Goal: Communication & Community: Share content

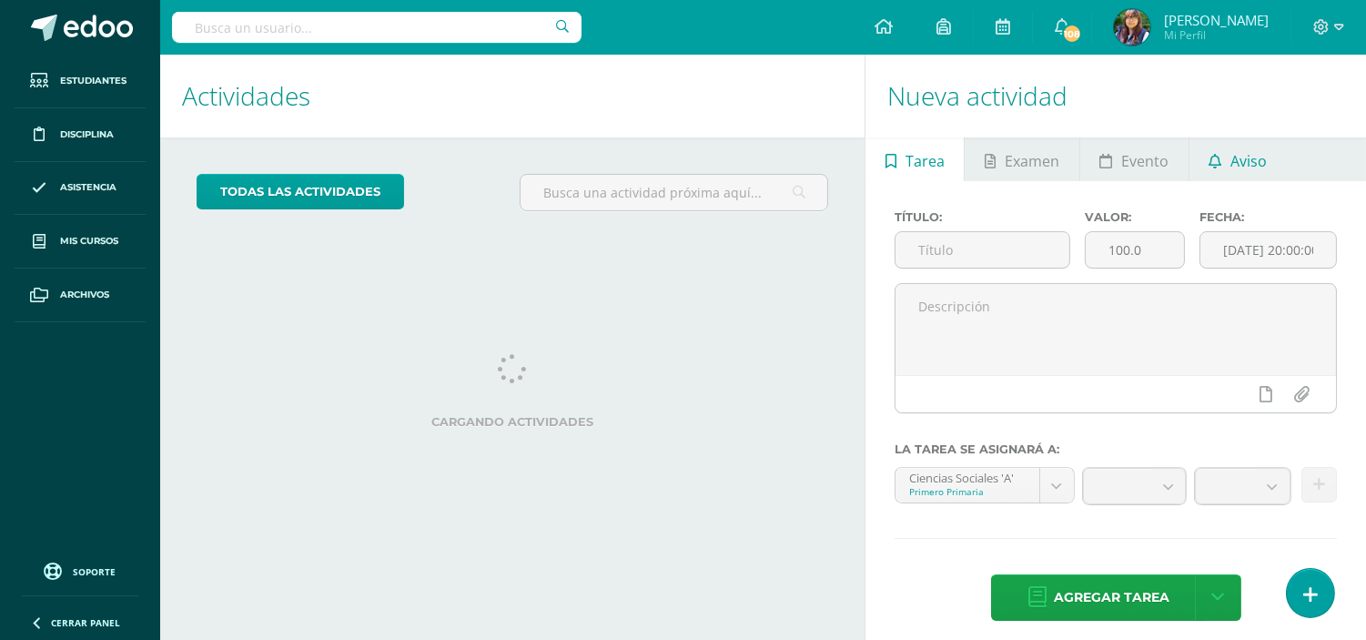
click at [1238, 162] on span "Aviso" at bounding box center [1249, 161] width 36 height 44
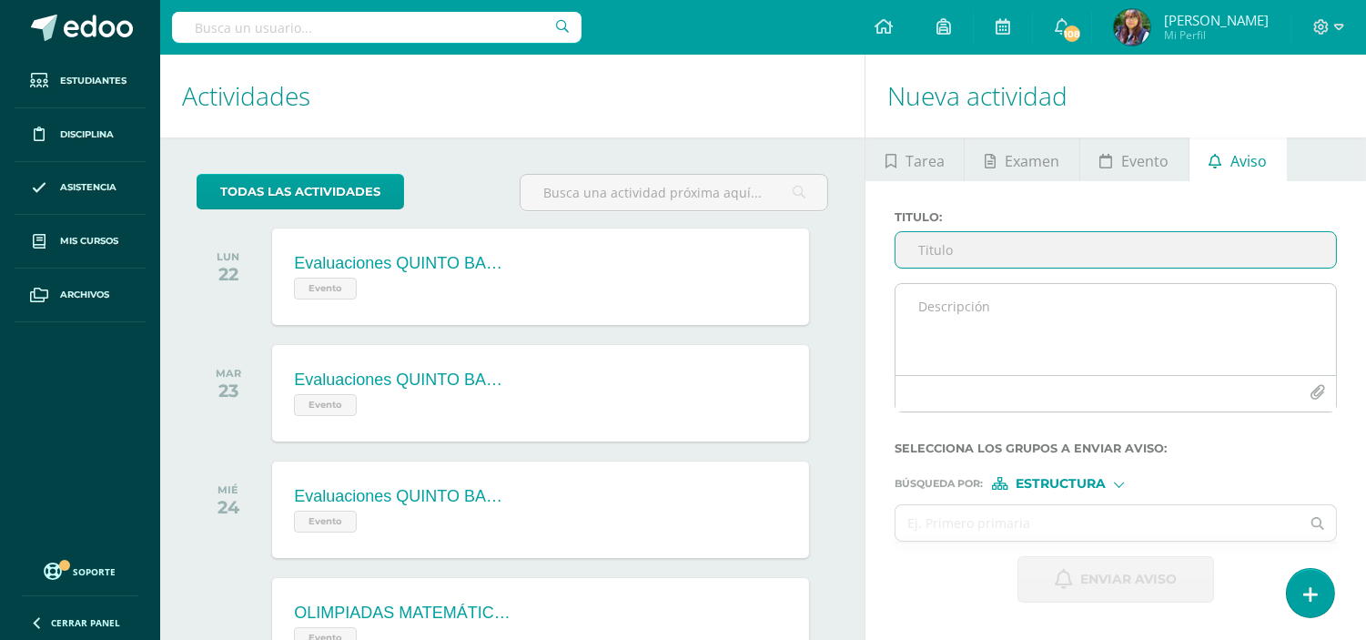
click at [994, 311] on textarea at bounding box center [1116, 329] width 441 height 91
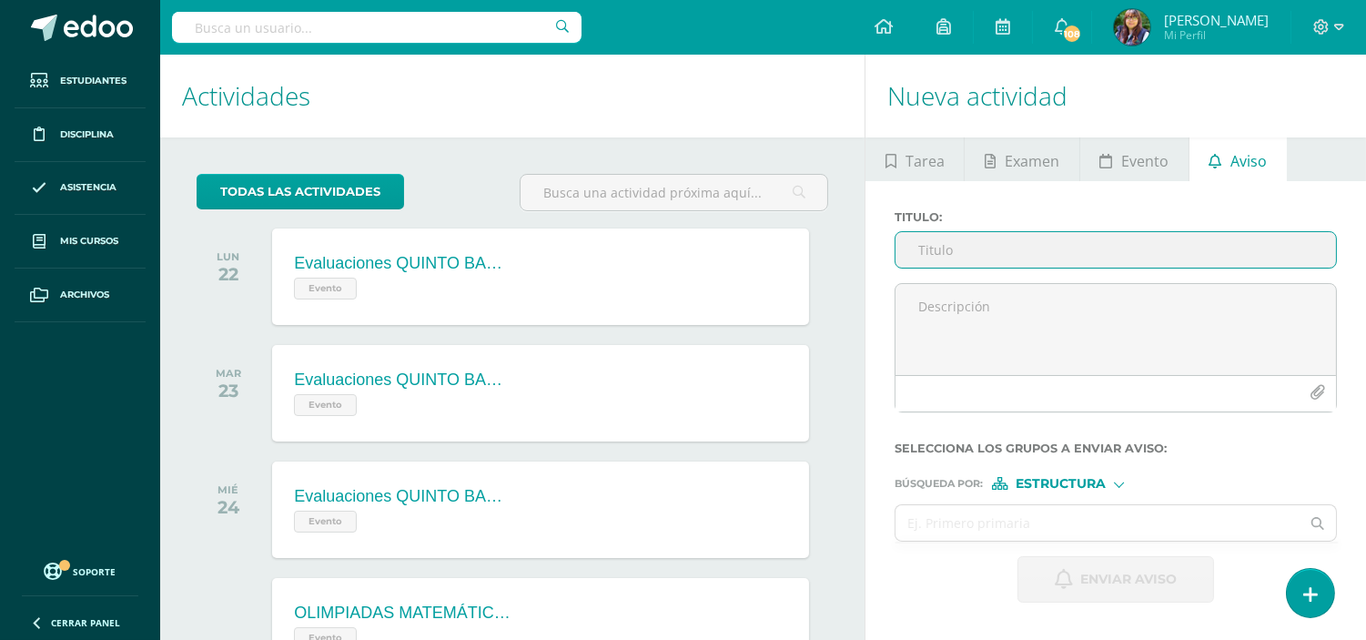
click at [975, 258] on input "Titulo :" at bounding box center [1116, 249] width 441 height 35
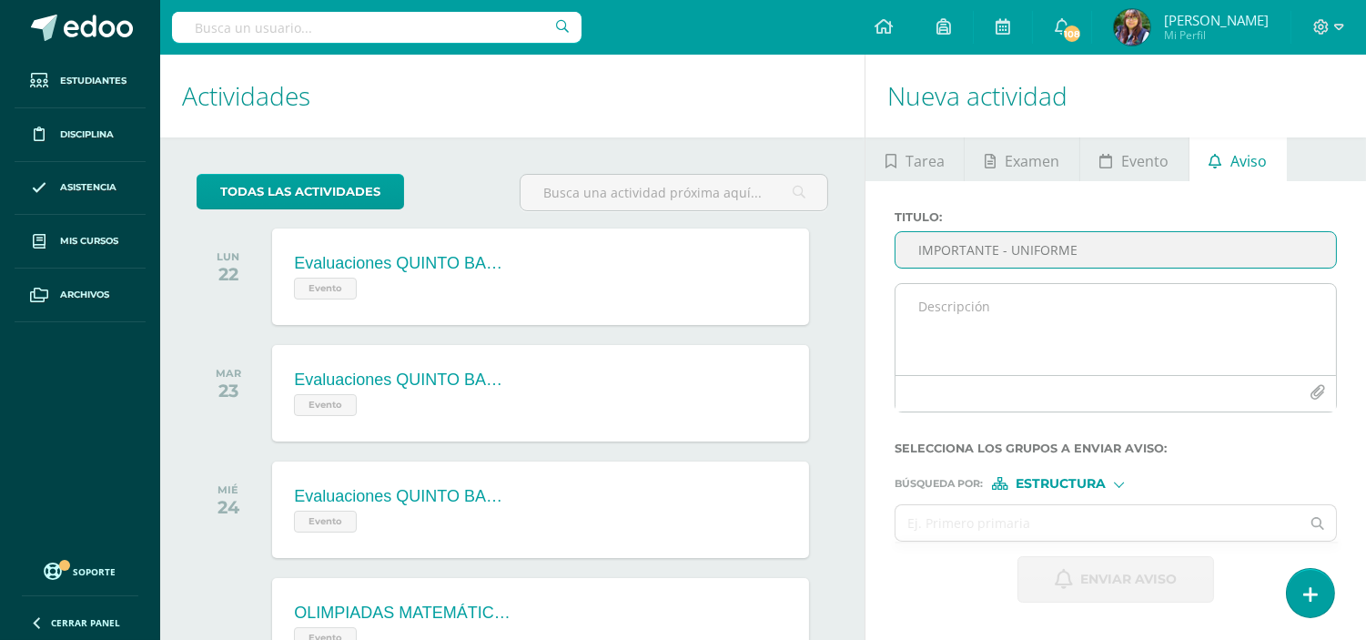
type input "IMPORTANTE - UNIFORME"
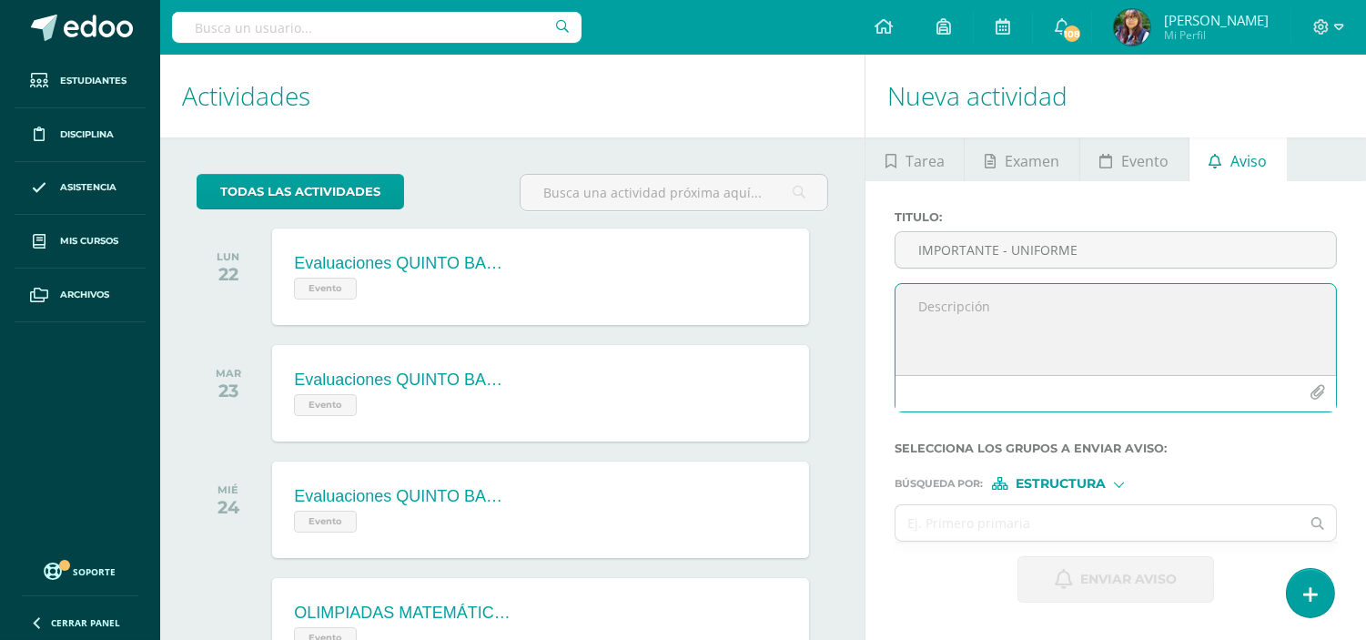
click at [1014, 304] on textarea at bounding box center [1116, 329] width 441 height 91
paste textarea "[DATE] pueden venir con pantalón [PERSON_NAME] azul y la playera o polo del col…"
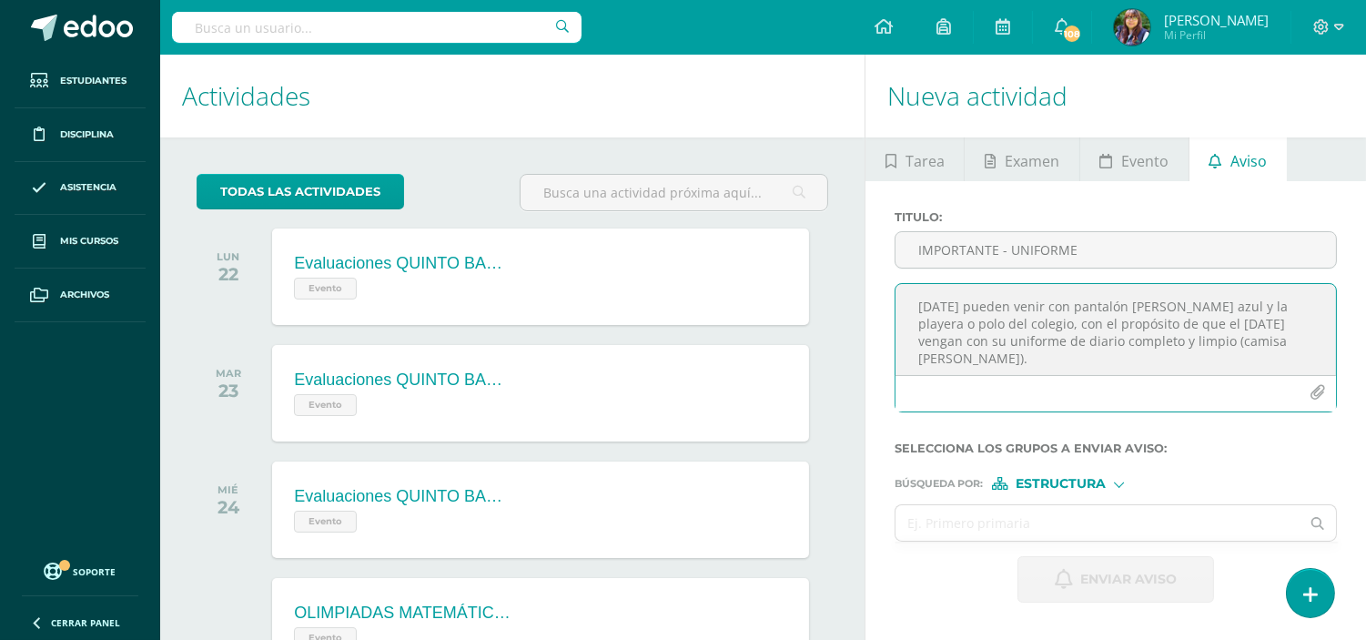
click at [919, 308] on textarea "[DATE] pueden venir con pantalón [PERSON_NAME] azul y la playera o polo del col…" at bounding box center [1116, 329] width 441 height 91
click at [1019, 311] on textarea "Chicos [DATE] pueden venir con pantalón [PERSON_NAME] azul y la playera o polo …" at bounding box center [1116, 329] width 441 height 91
click at [1118, 324] on textarea "Chicos [DATE] [DATE], pueden venir con pantalón [PERSON_NAME] azul y la playera…" at bounding box center [1116, 329] width 441 height 91
click at [1275, 328] on textarea "Chicos [DATE] [DATE], pueden venir con pantalón [PERSON_NAME] azul y la playera…" at bounding box center [1116, 329] width 441 height 91
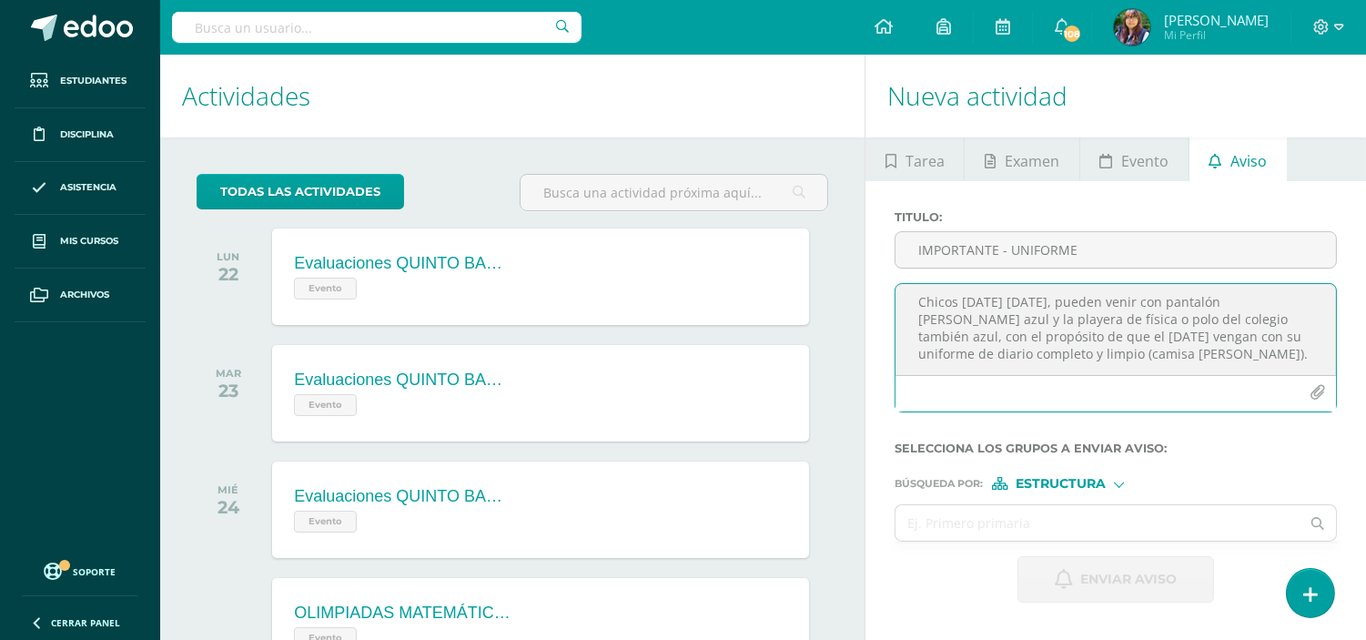
click at [1276, 360] on textarea "Chicos [DATE] [DATE], pueden venir con pantalón [PERSON_NAME] azul y la playera…" at bounding box center [1116, 329] width 441 height 91
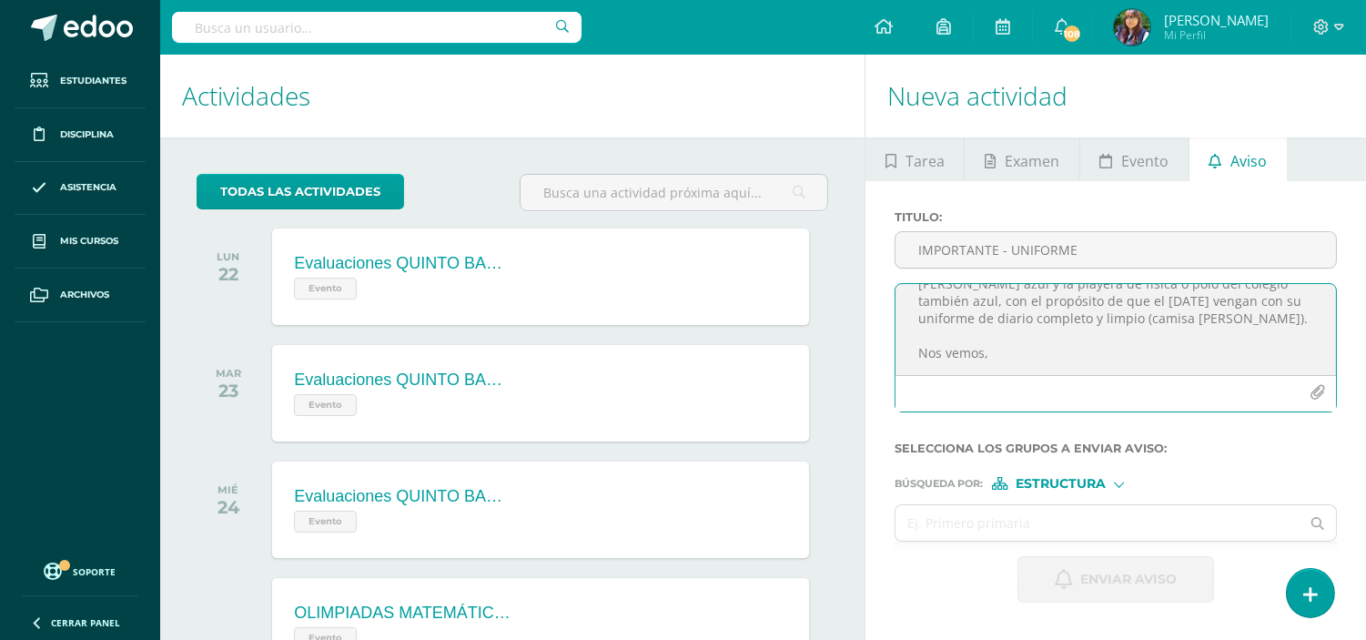
scroll to position [60, 0]
type textarea "Chicos [DATE] [DATE], pueden venir con pantalón [PERSON_NAME] azul y la playera…"
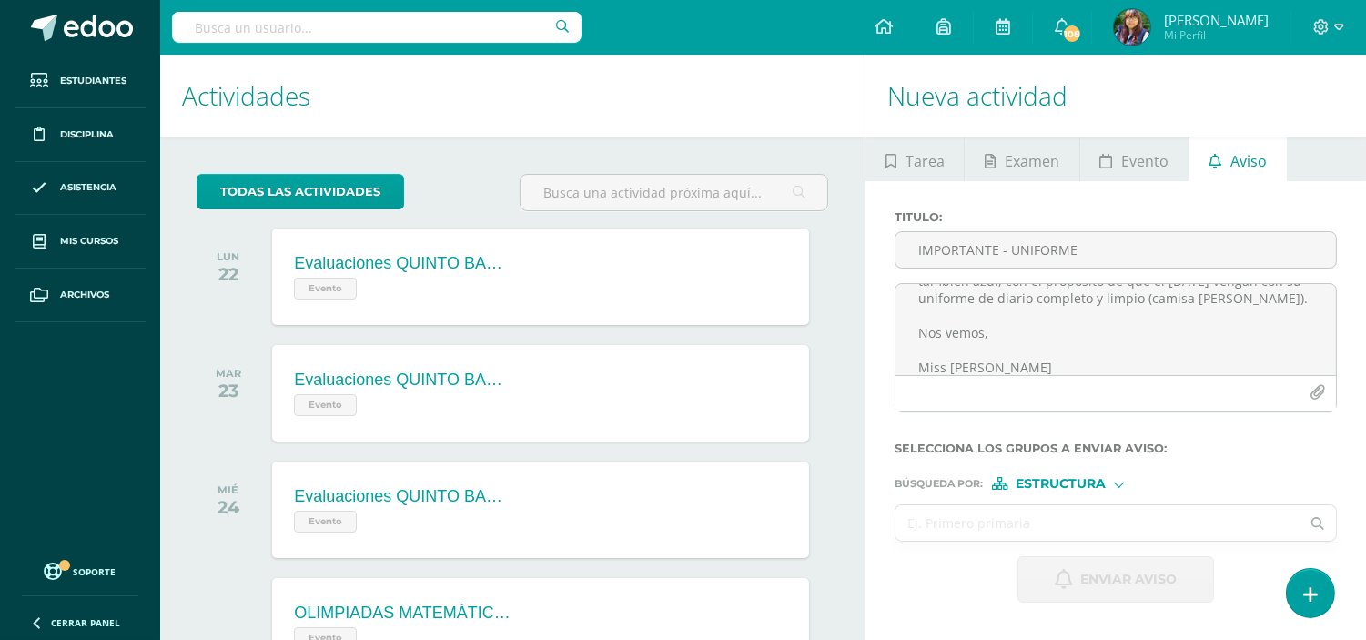
click at [1081, 522] on input "text" at bounding box center [1098, 522] width 404 height 35
click at [1279, 214] on label "Titulo :" at bounding box center [1116, 217] width 442 height 14
click at [1279, 232] on input "IMPORTANTE - UNIFORME" at bounding box center [1116, 249] width 441 height 35
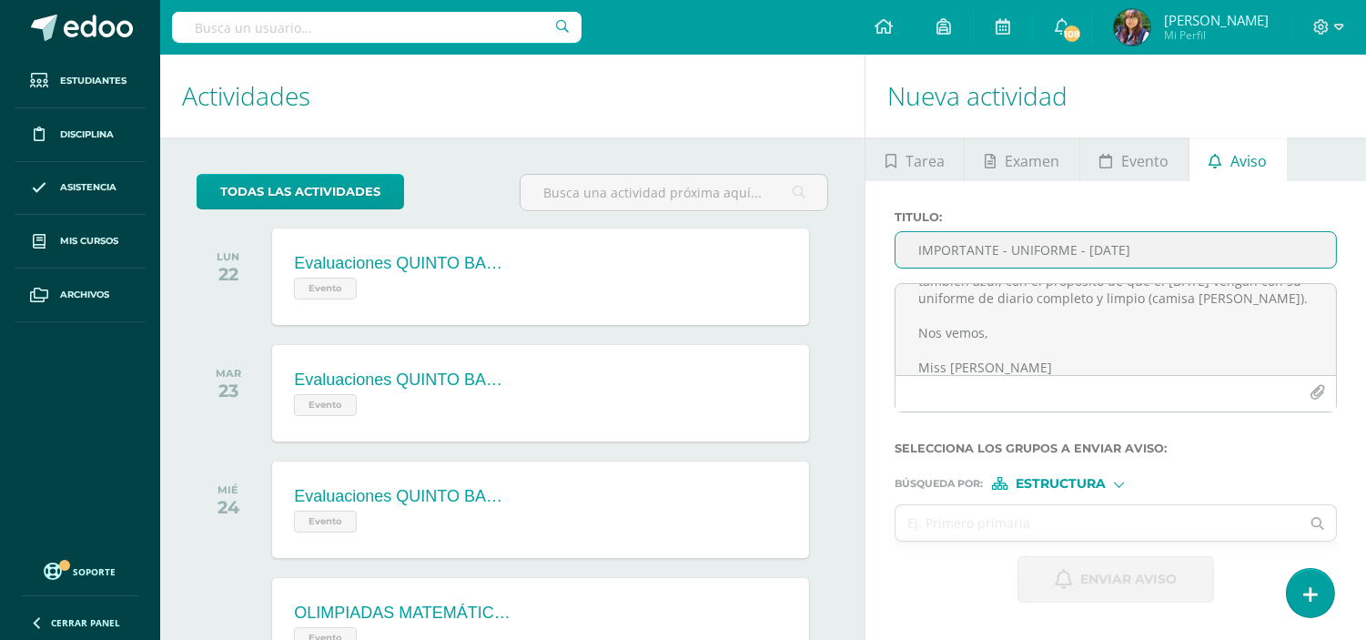
click at [1010, 250] on input "IMPORTANTE - UNIFORME - [DATE]" at bounding box center [1116, 249] width 441 height 35
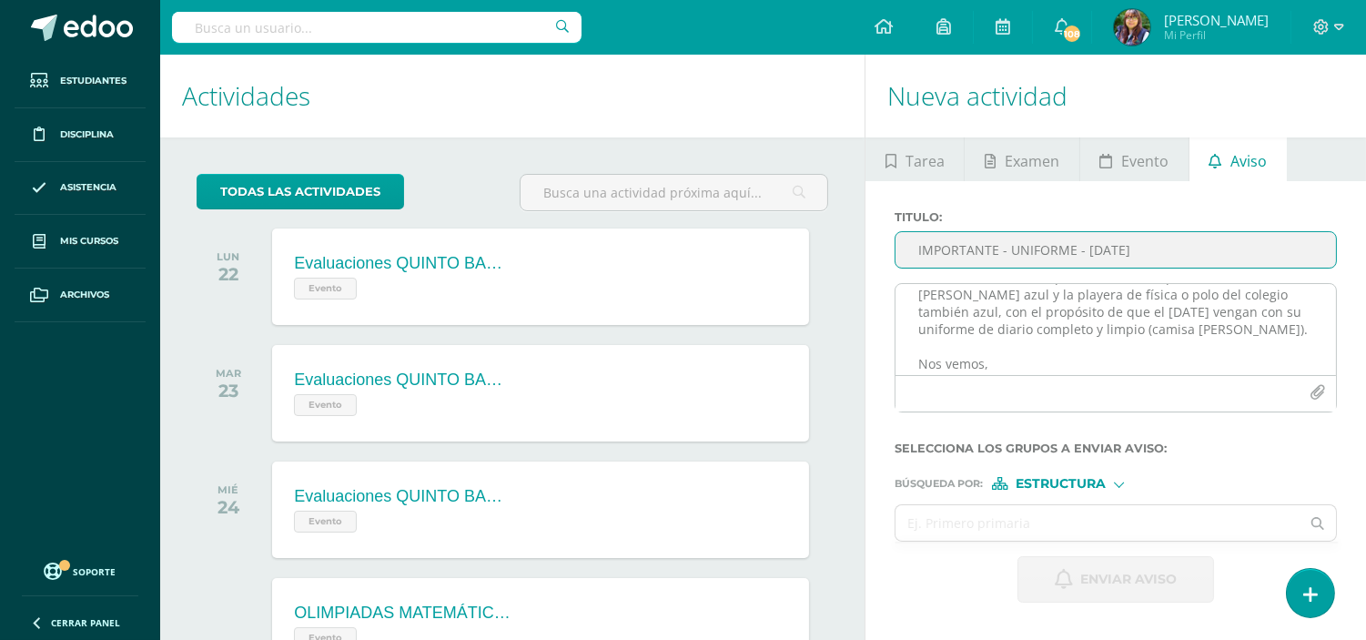
scroll to position [30, 0]
type input "IMPORTANTE - UNIFORME - [DATE]"
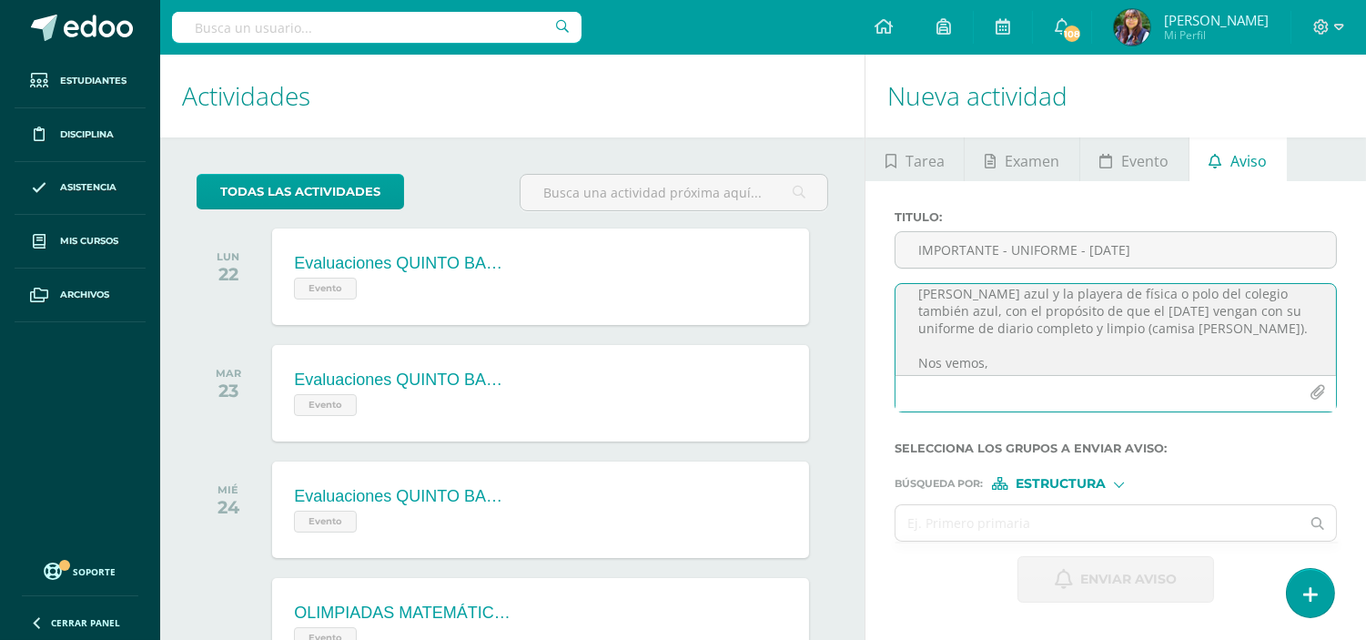
click at [1262, 326] on textarea "Chicos [DATE] [DATE], pueden venir con pantalón [PERSON_NAME] azul y la playera…" at bounding box center [1116, 329] width 441 height 91
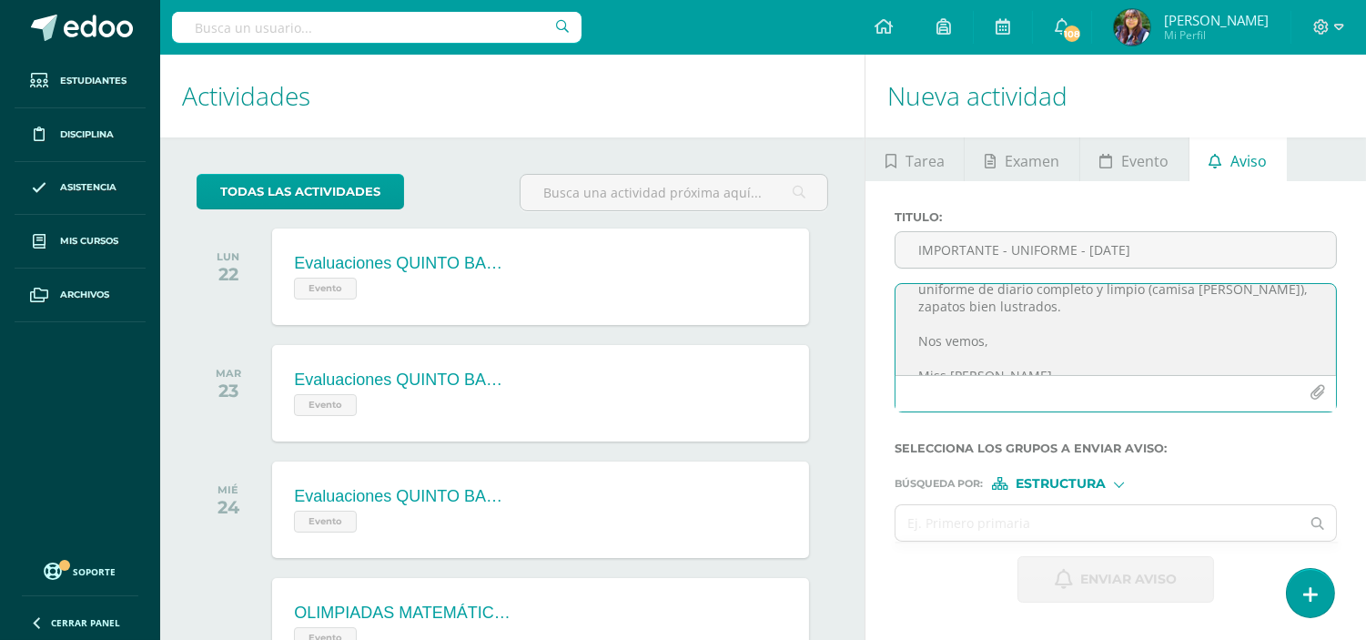
scroll to position [91, 0]
click at [1044, 360] on textarea "Chicos [DATE] [DATE], pueden venir con pantalón [PERSON_NAME] azul y la playera…" at bounding box center [1116, 329] width 441 height 91
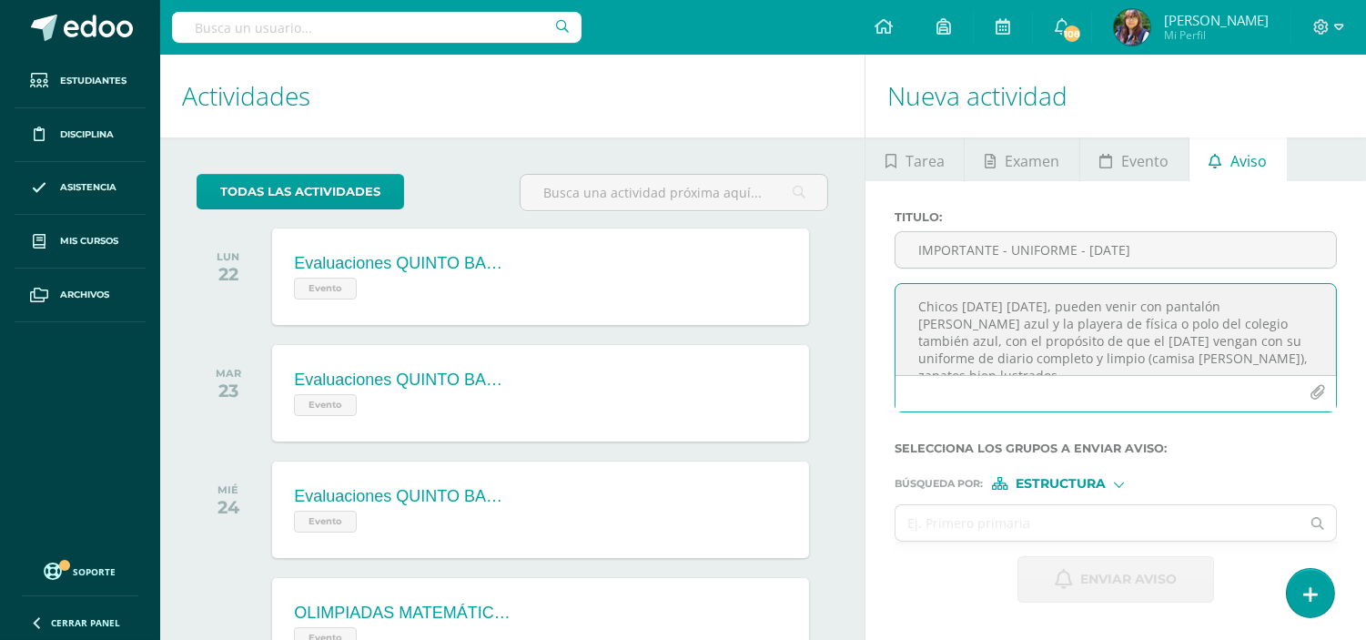
drag, startPoint x: 1224, startPoint y: 305, endPoint x: 1181, endPoint y: 302, distance: 42.9
click at [1181, 302] on textarea "Chicos [DATE] [DATE], pueden venir con pantalón [PERSON_NAME] azul y la playera…" at bounding box center [1116, 329] width 441 height 91
click at [1006, 321] on textarea "Chicos [DATE] [DATE], deben venir con pantalón [PERSON_NAME] azul y la playera …" at bounding box center [1116, 329] width 441 height 91
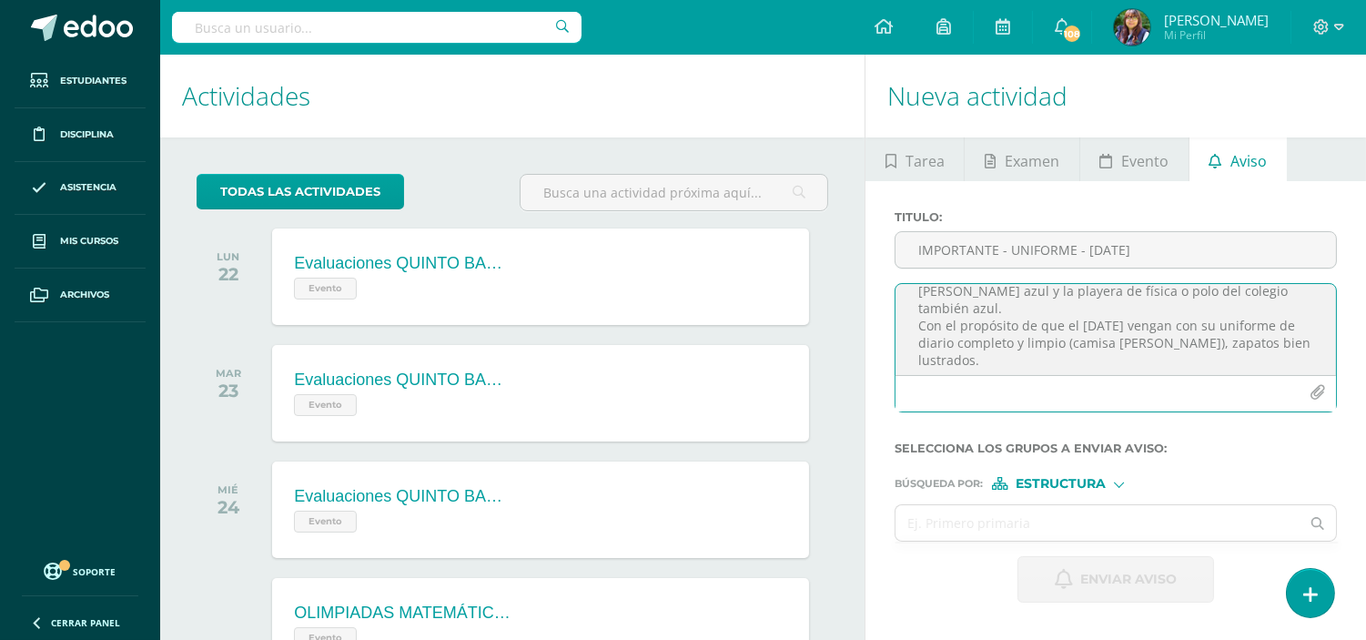
click at [1011, 313] on textarea "Chicos [DATE] [DATE], deben venir con pantalón [PERSON_NAME] azul y la playera …" at bounding box center [1116, 329] width 441 height 91
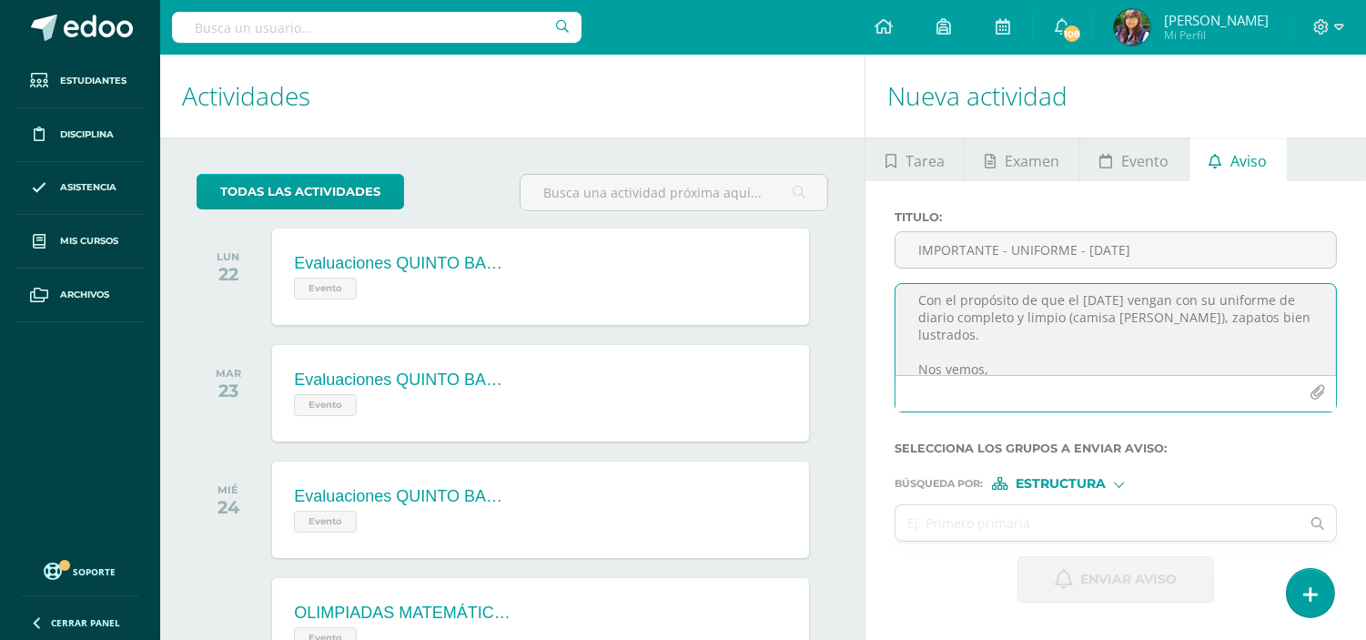
scroll to position [78, 0]
click at [970, 330] on textarea "Chicos [DATE] [DATE], deben venir con pantalón [PERSON_NAME] azul y la playera …" at bounding box center [1116, 329] width 441 height 91
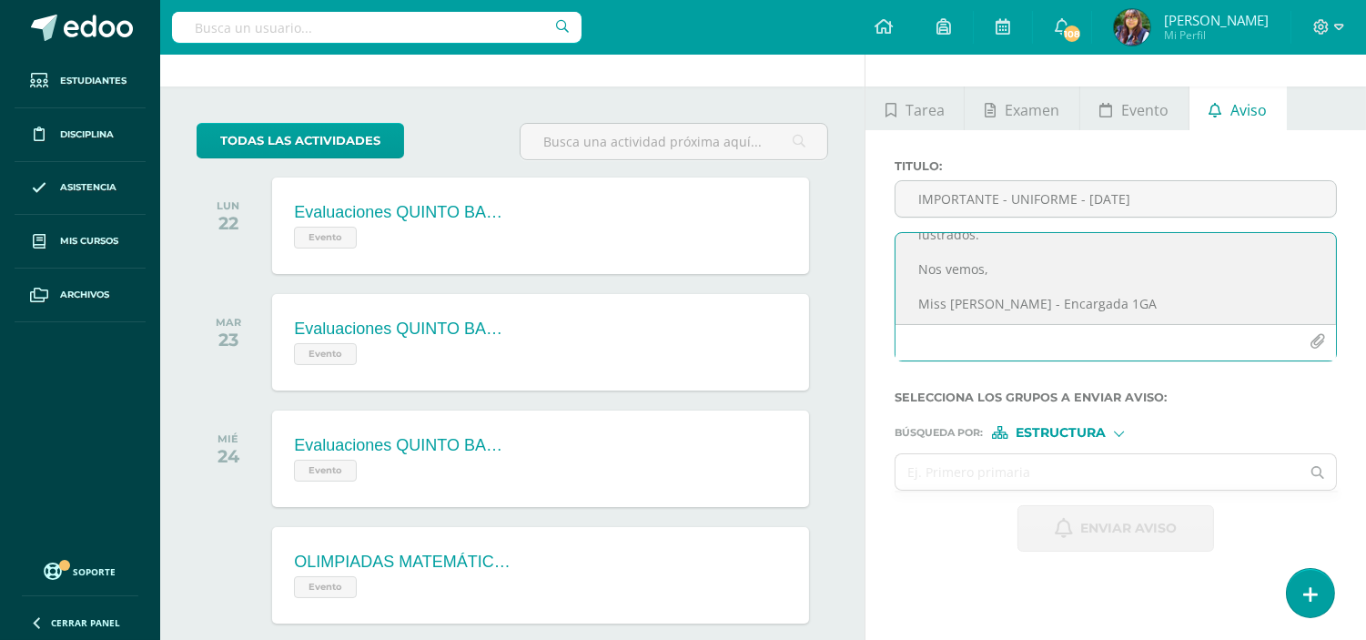
scroll to position [52, 0]
type textarea "Chicos [DATE] [DATE], deben venir con pantalón [PERSON_NAME] azul y la playera …"
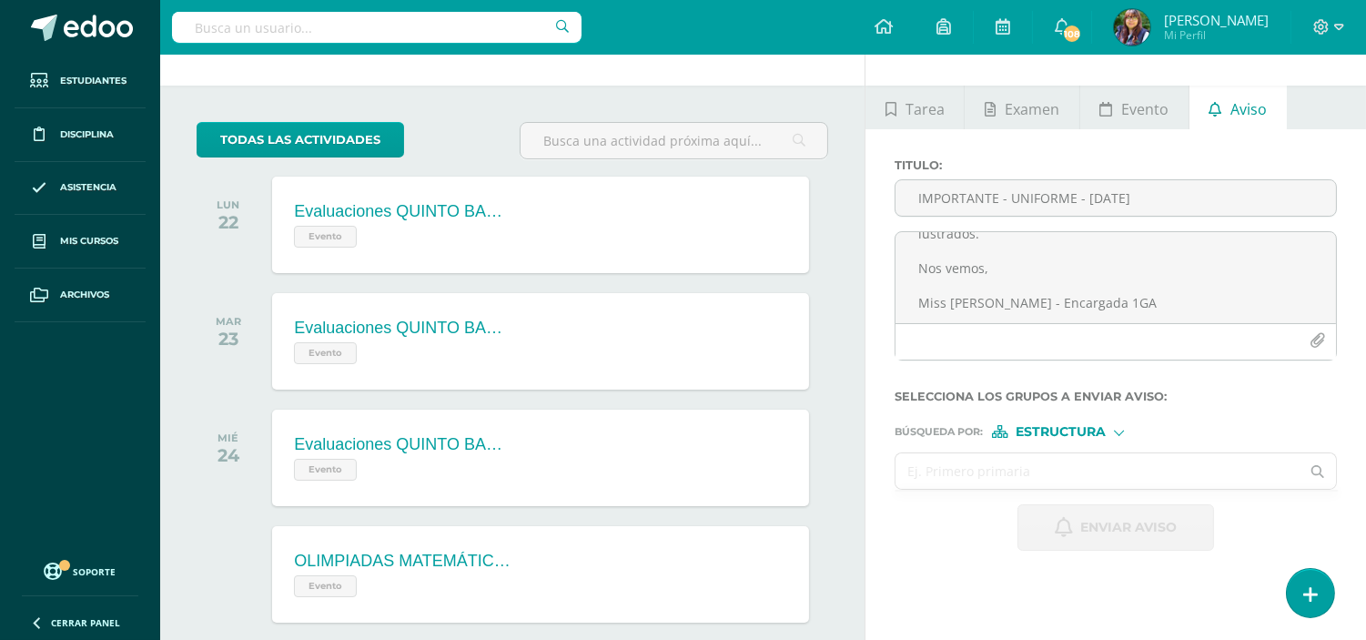
click at [1015, 465] on input "text" at bounding box center [1098, 470] width 404 height 35
type input "primer"
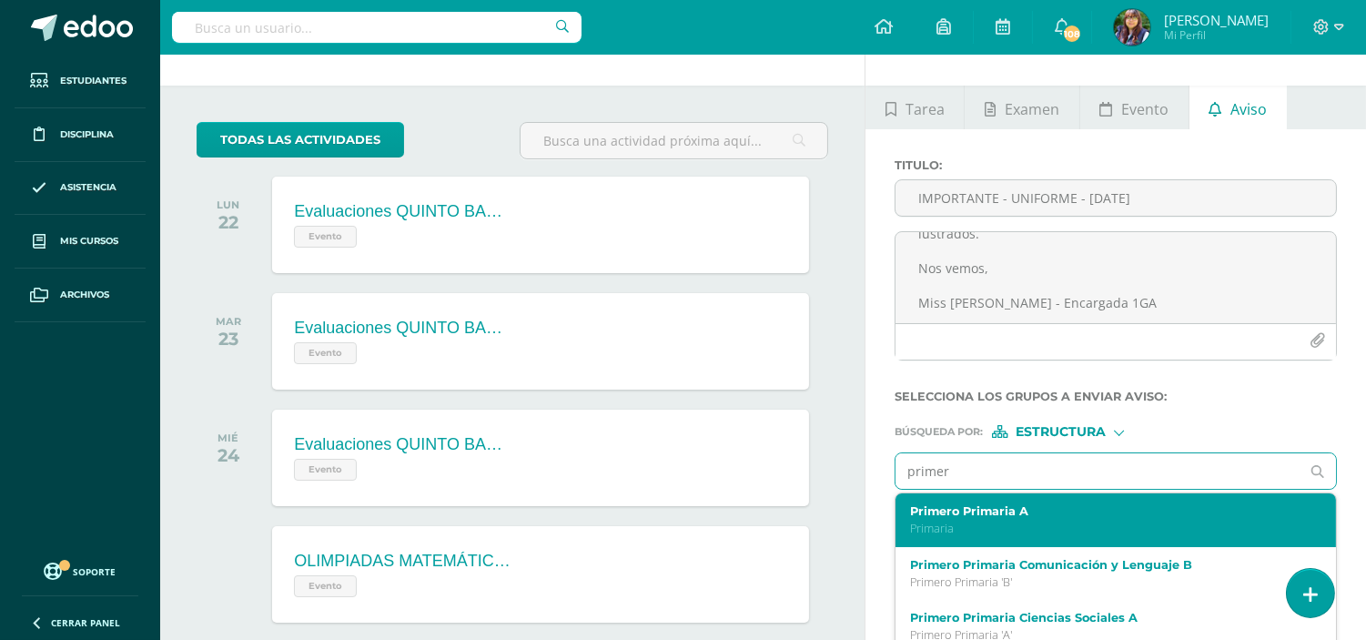
click at [1002, 521] on div "Primero Primaria A Primaria" at bounding box center [1107, 520] width 394 height 32
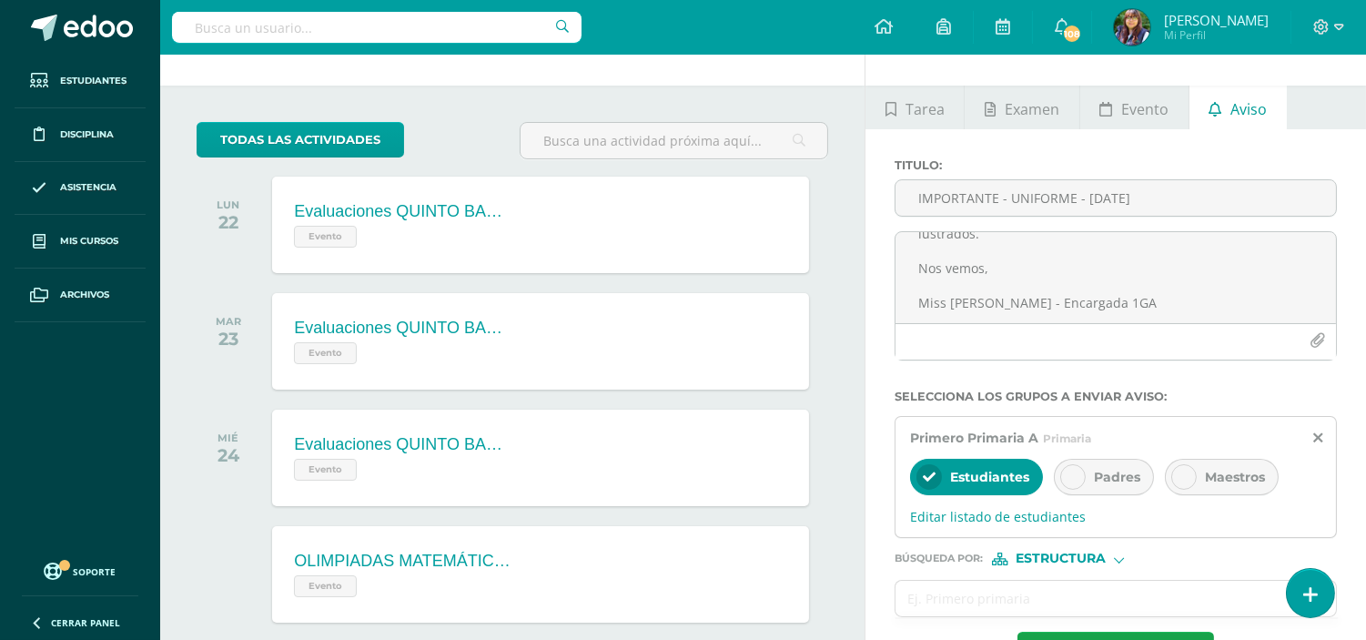
click at [1100, 484] on span "Padres" at bounding box center [1117, 477] width 46 height 16
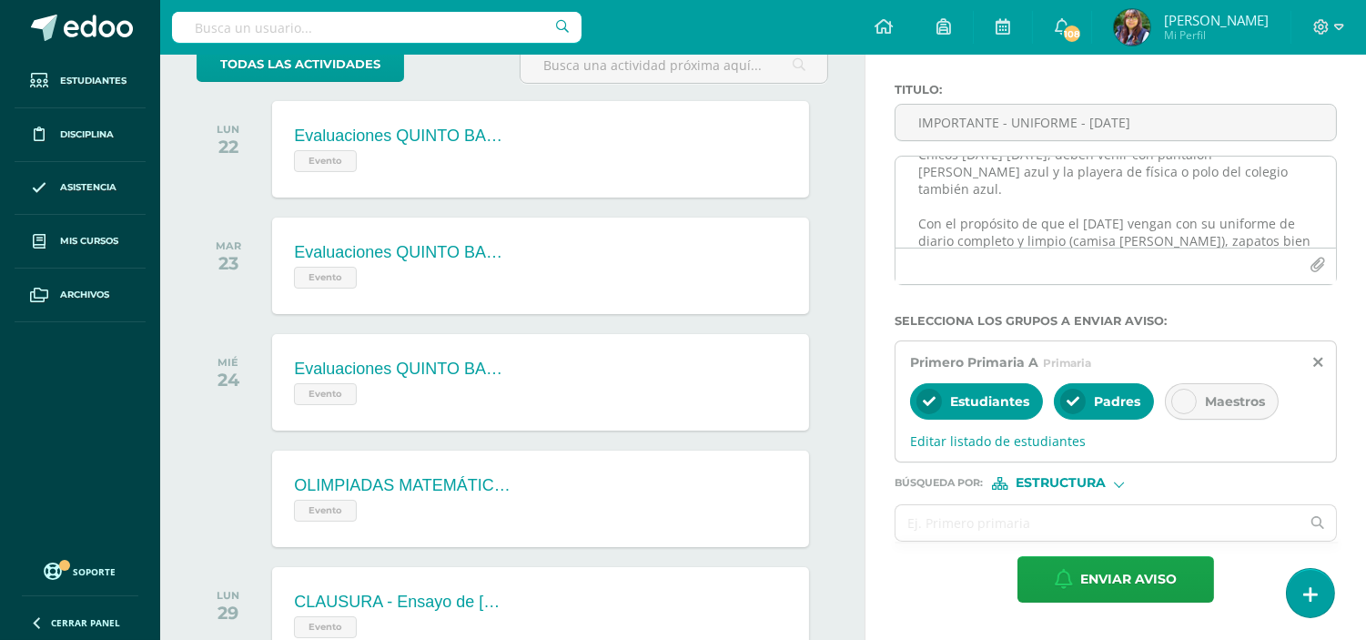
scroll to position [27, 0]
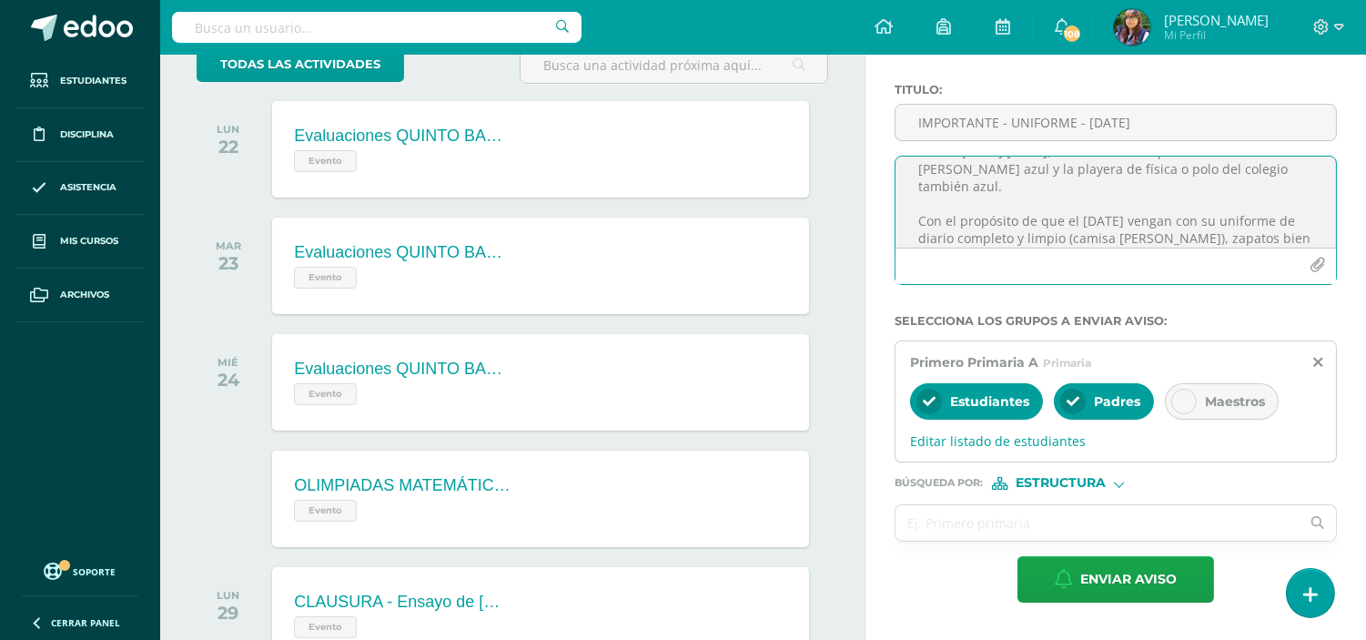
click at [927, 218] on textarea "Chicos [DATE] [DATE], deben venir con pantalón [PERSON_NAME] azul y la playera …" at bounding box center [1116, 202] width 441 height 91
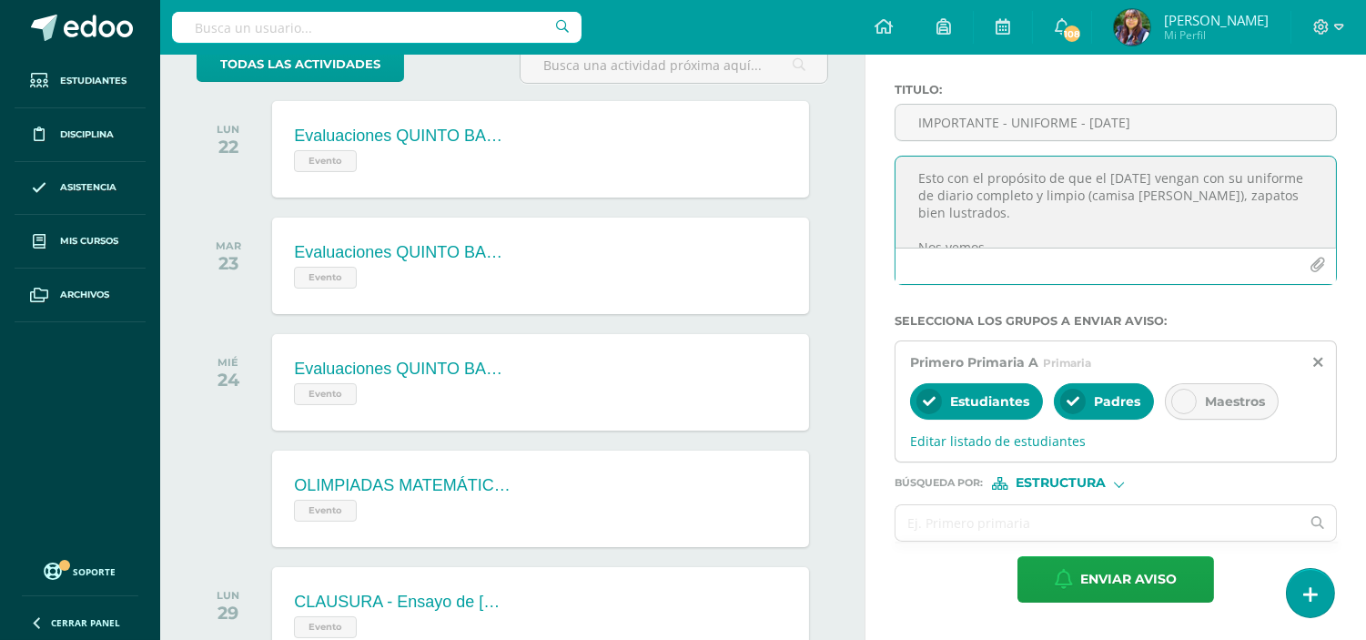
scroll to position [71, 0]
click at [1099, 191] on textarea "Chicos [DATE] [DATE], deben venir con pantalón [PERSON_NAME] azul y la playera …" at bounding box center [1116, 202] width 441 height 91
click at [1272, 192] on textarea "Chicos [DATE] [DATE], deben venir con pantalón [PERSON_NAME] azul y la playera …" at bounding box center [1116, 202] width 441 height 91
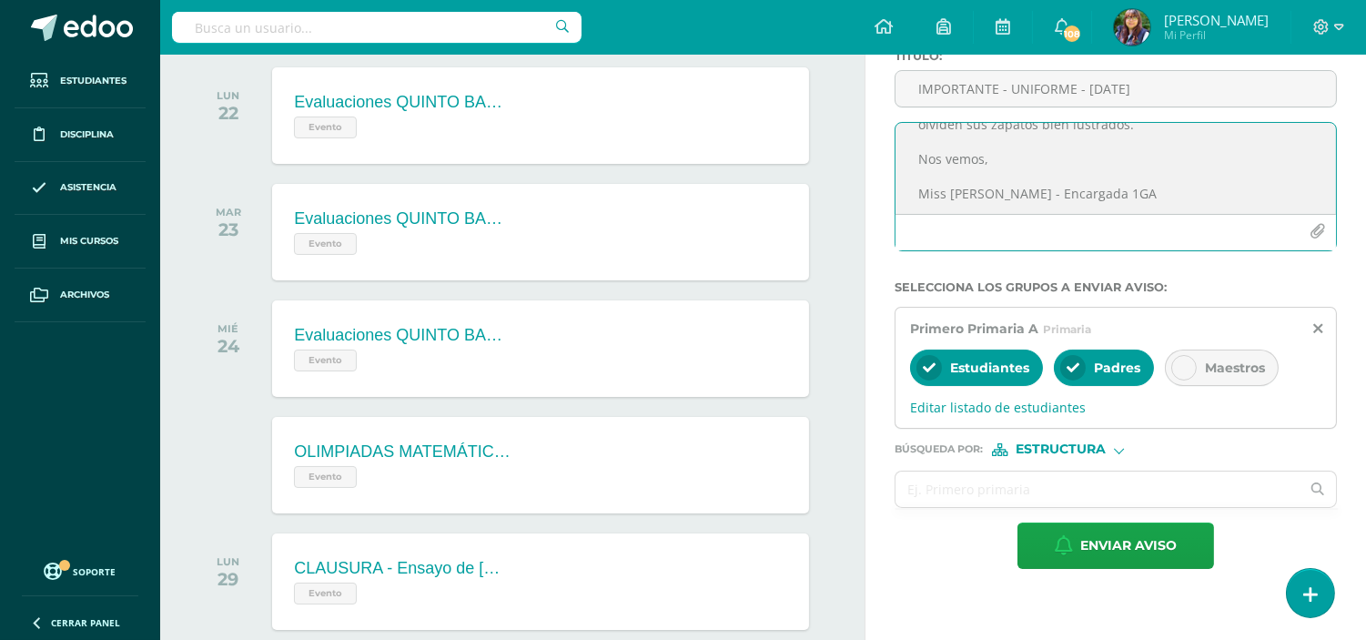
scroll to position [162, 0]
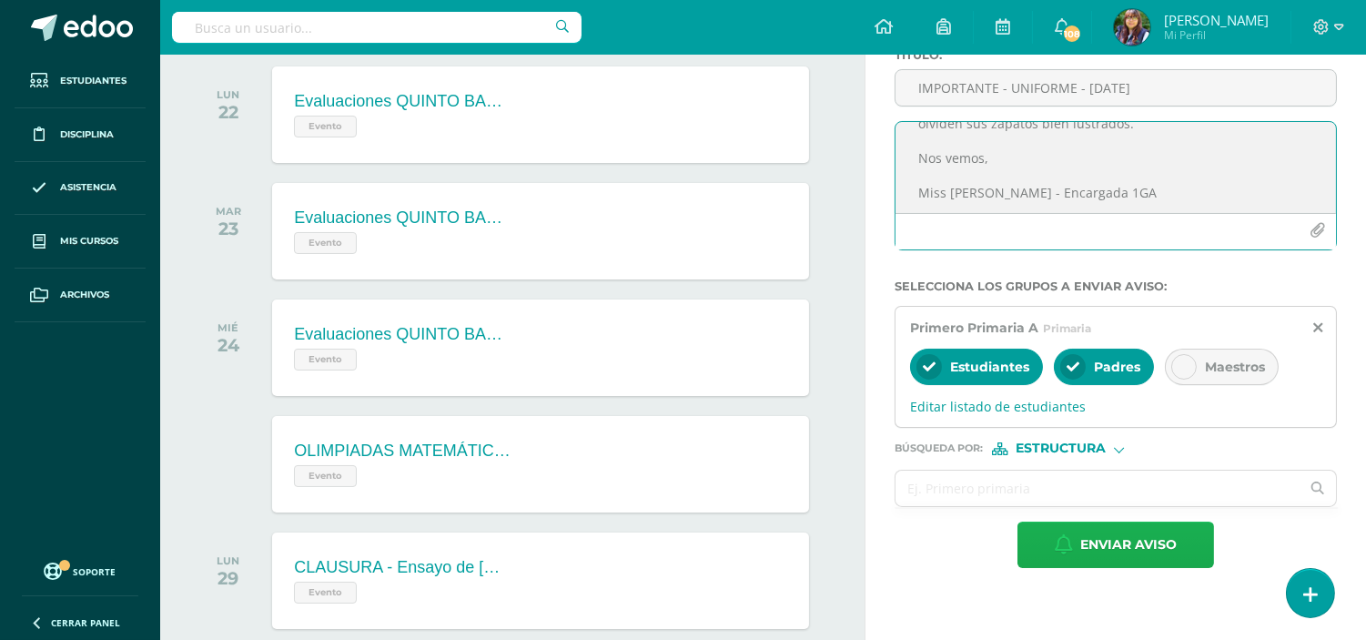
type textarea "Chicos [DATE] [DATE], deben venir con pantalón [PERSON_NAME] azul y la playera …"
click at [1111, 548] on span "Enviar aviso" at bounding box center [1128, 544] width 96 height 45
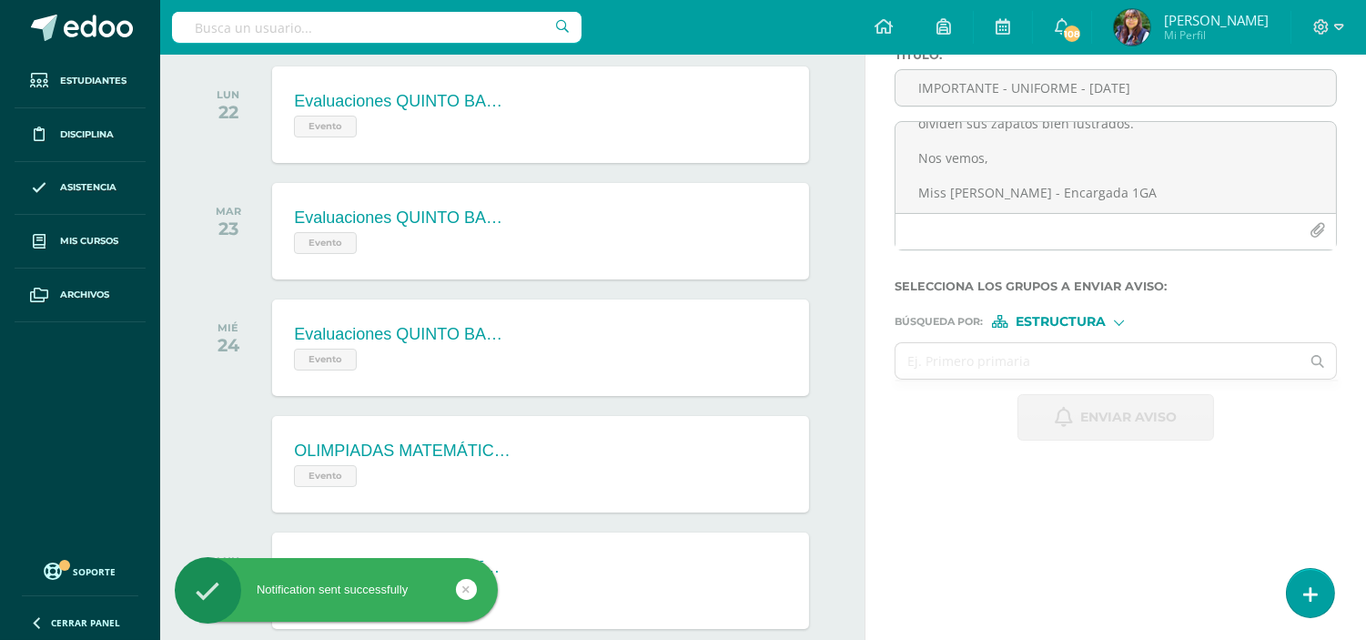
scroll to position [0, 0]
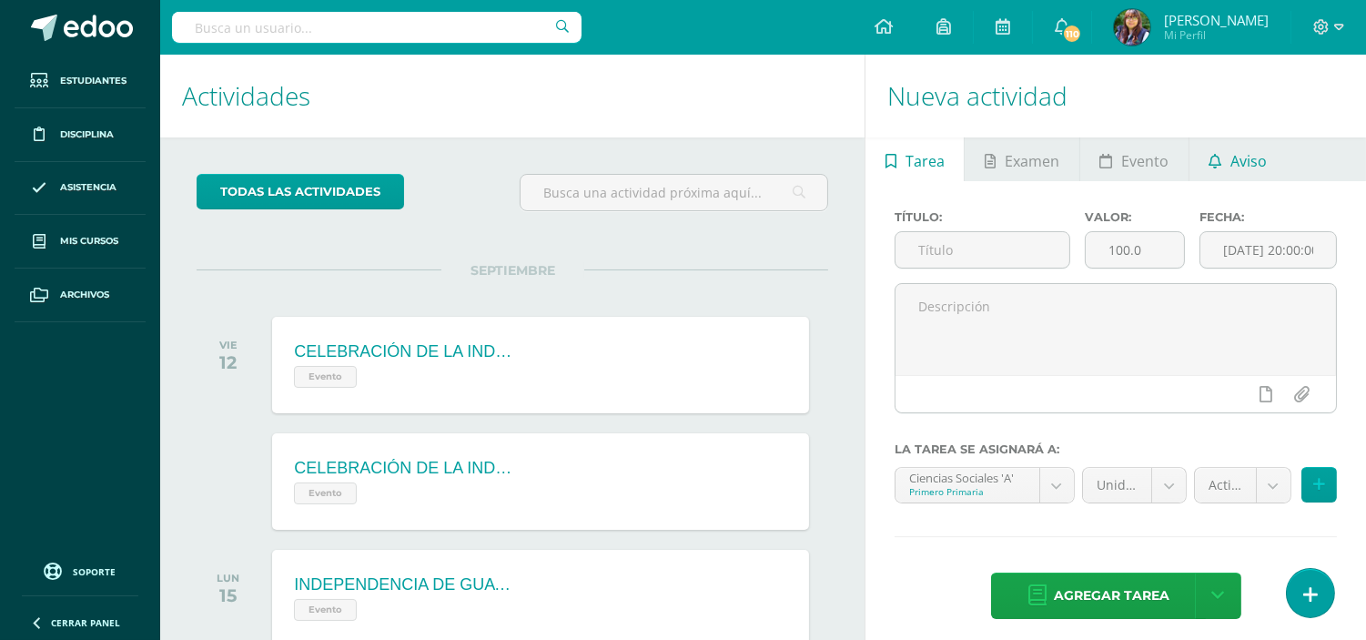
click at [1225, 161] on link "Aviso" at bounding box center [1238, 159] width 97 height 44
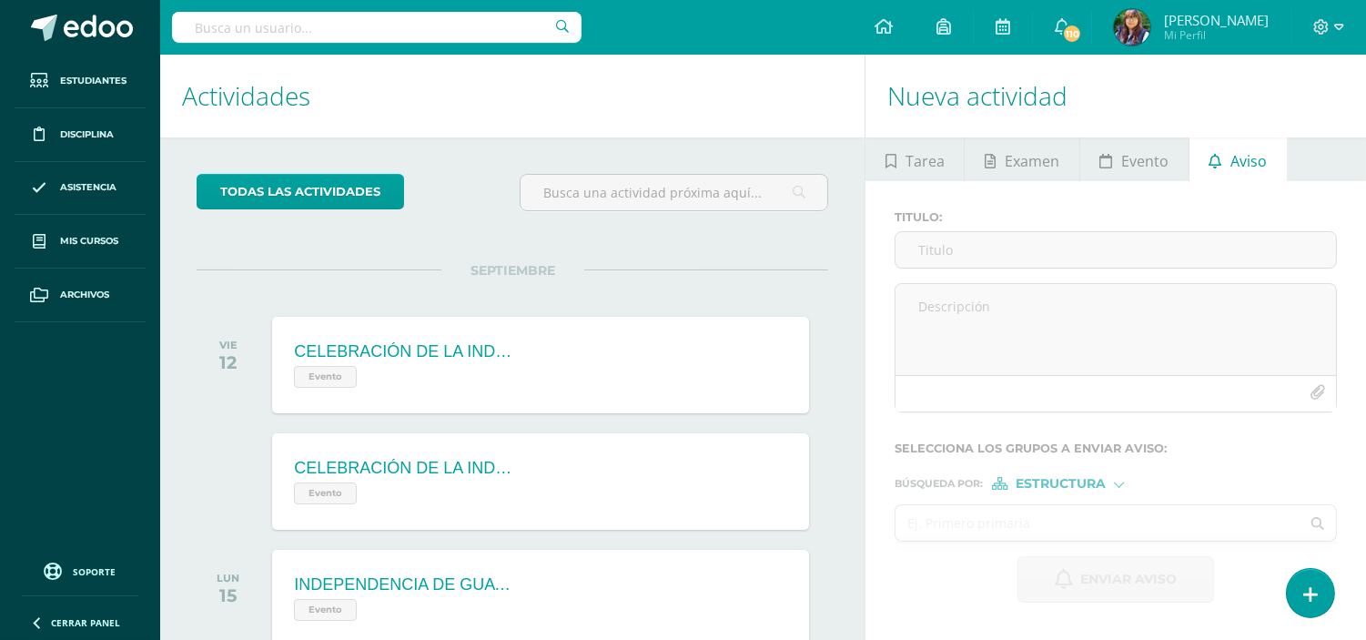
scroll to position [180, 0]
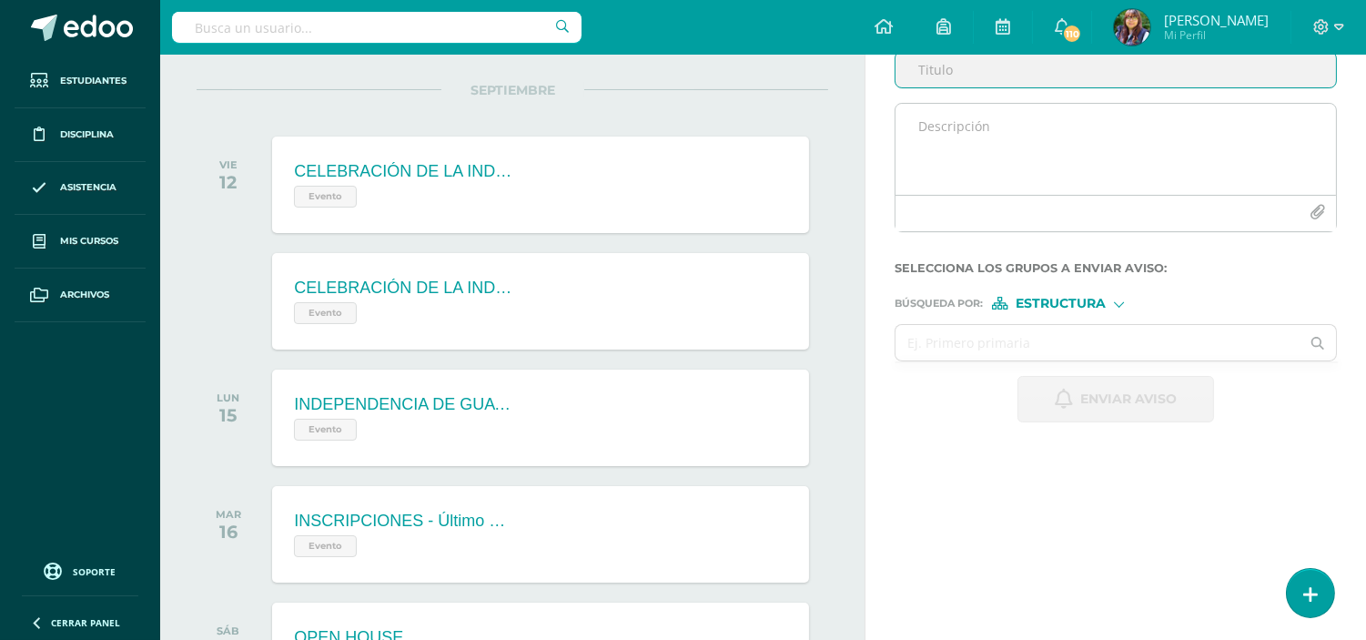
click at [1041, 148] on textarea at bounding box center [1116, 149] width 441 height 91
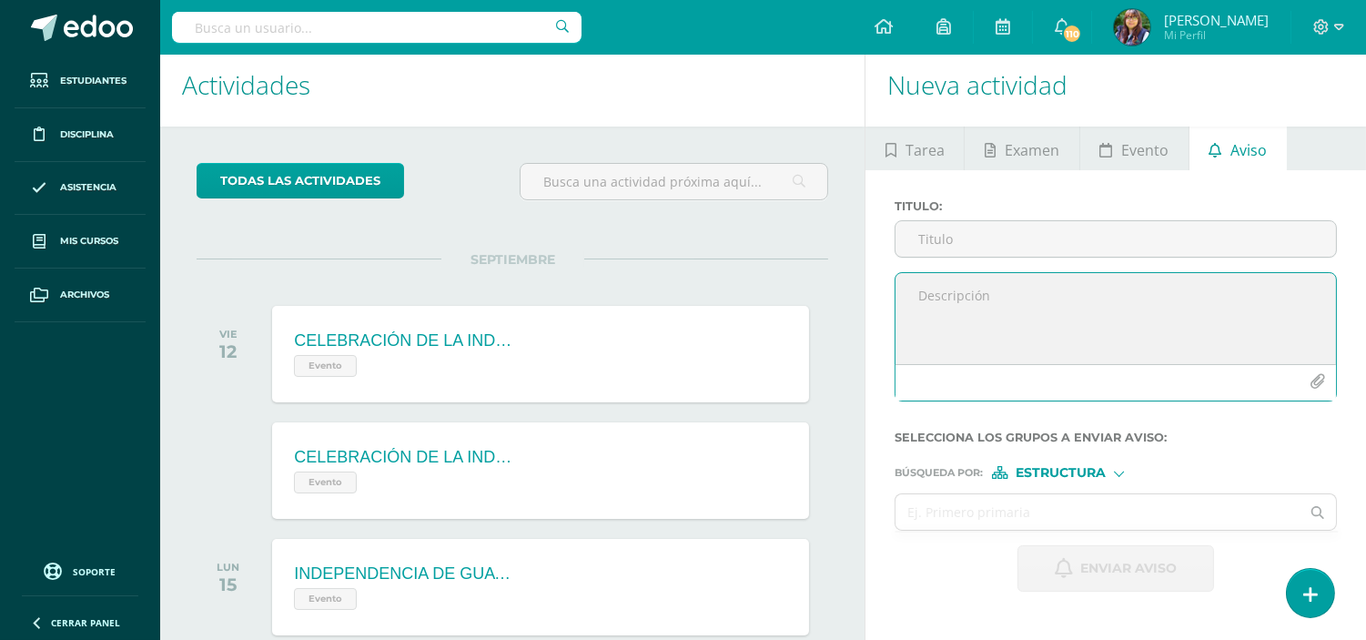
scroll to position [10, 0]
click at [1013, 238] on input "Titulo :" at bounding box center [1116, 239] width 441 height 35
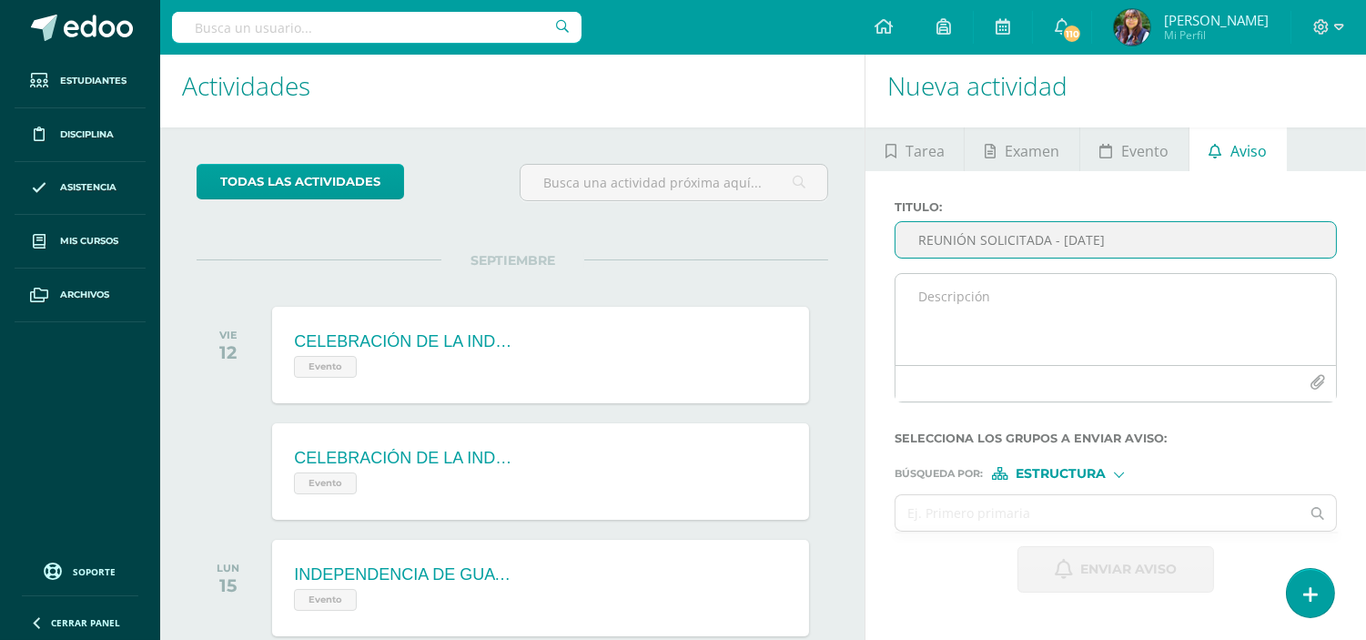
type input "REUNIÓN SOLICITADA - [DATE]"
click at [1047, 310] on textarea at bounding box center [1116, 319] width 441 height 91
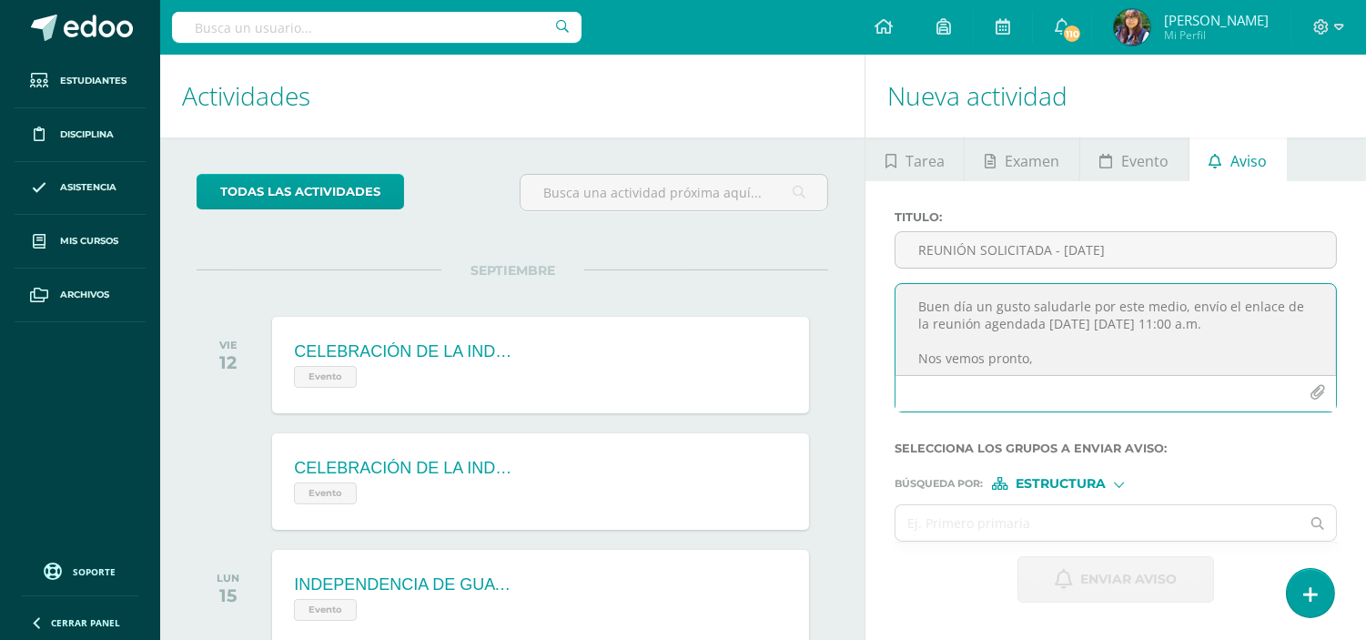
scroll to position [0, 0]
click at [944, 360] on textarea "Buen día un gusto saludarle por este medio, envío el enlace de la reunión agend…" at bounding box center [1116, 329] width 441 height 91
paste textarea "https://meet.google.com/hak-seqn-hte"
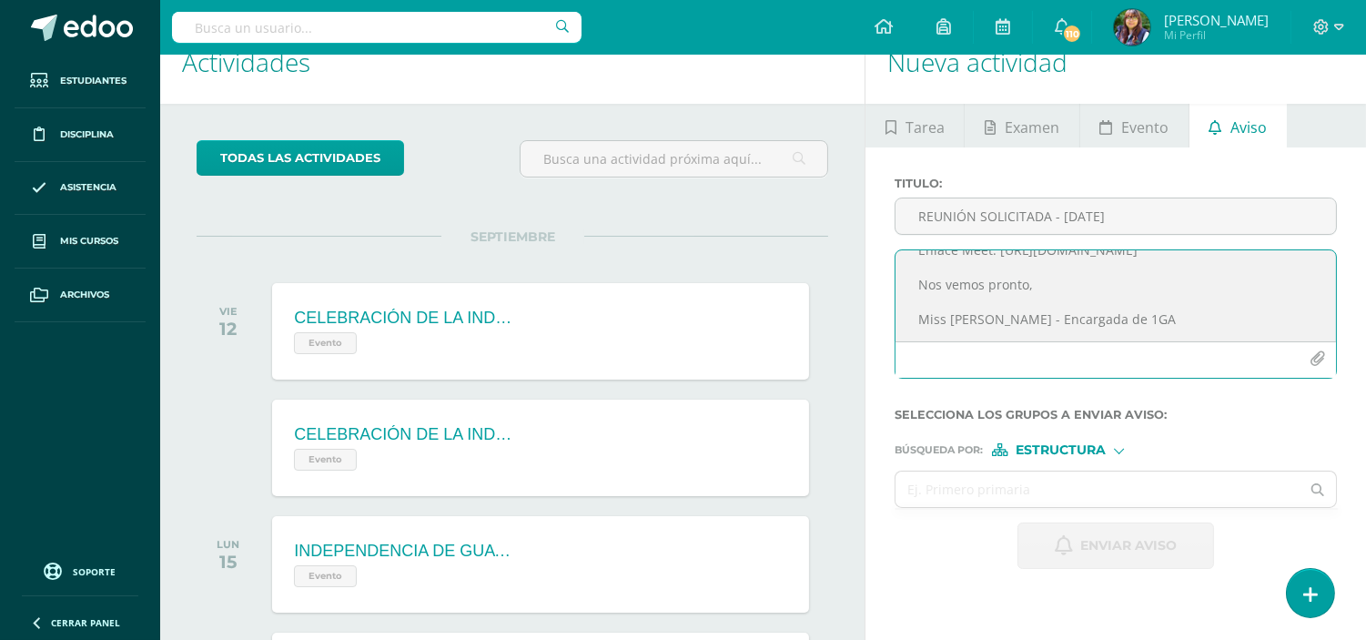
scroll to position [36, 0]
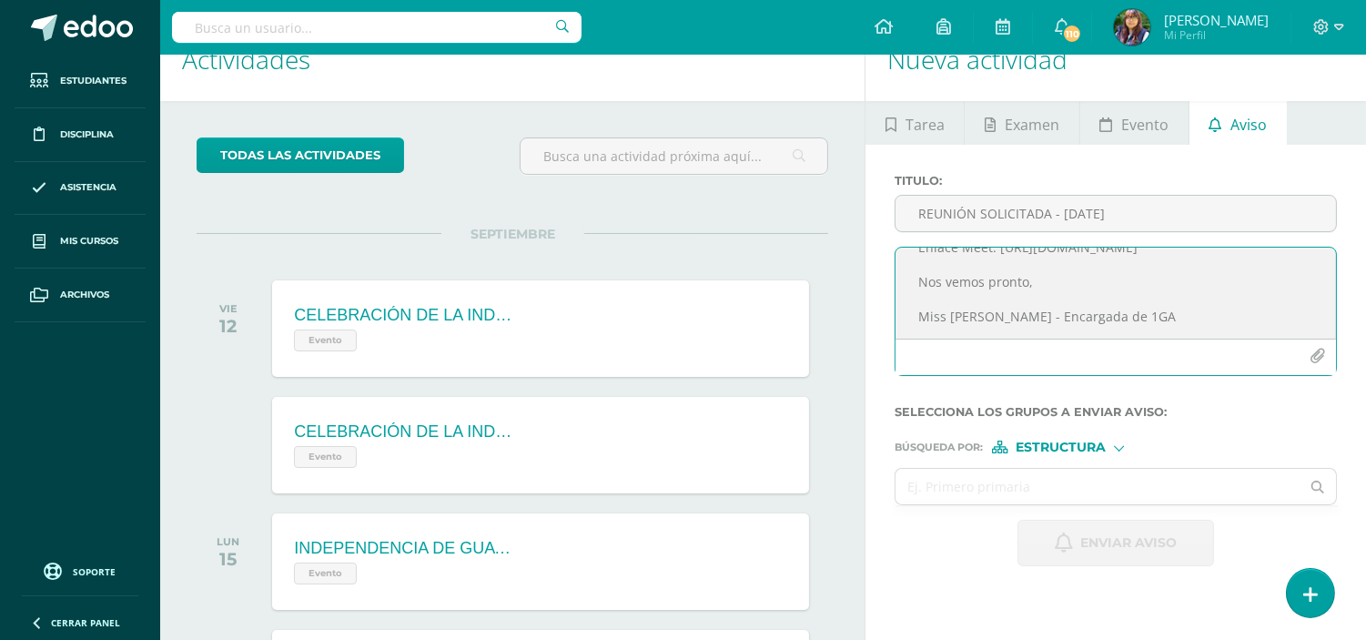
type textarea "Buen día un gusto saludarle por este medio, envío el enlace de la reunión agend…"
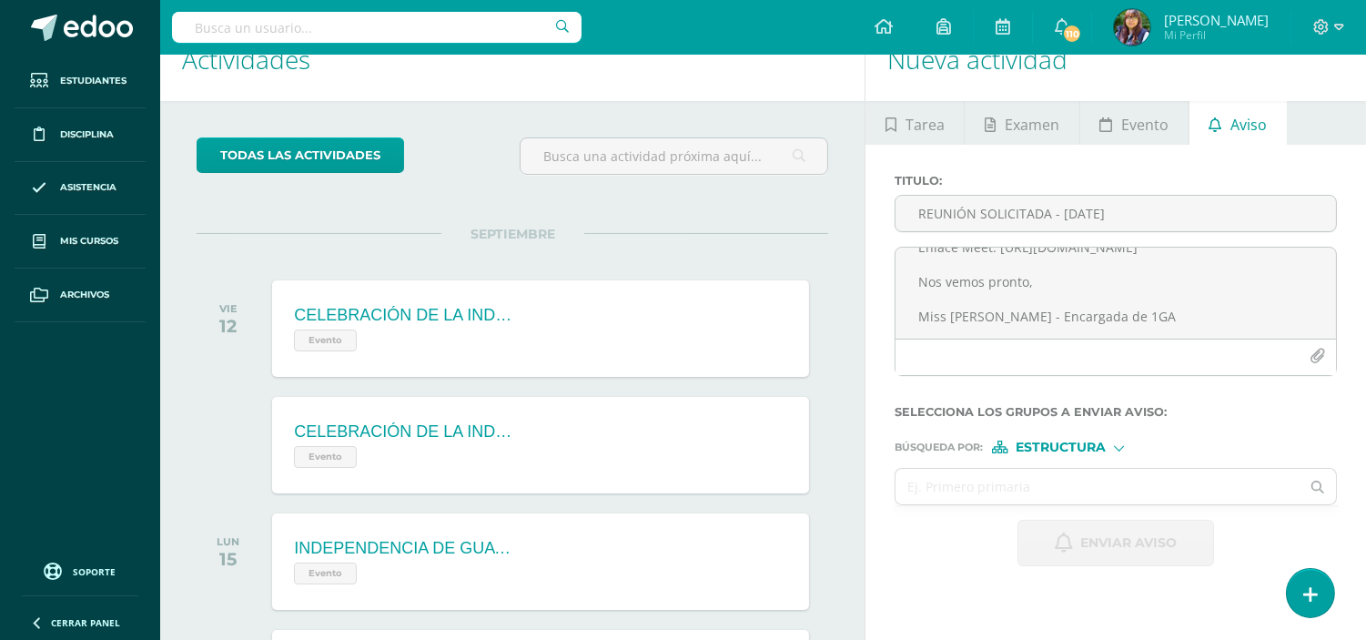
click at [1042, 452] on span "Estructura" at bounding box center [1061, 447] width 90 height 10
click at [1057, 497] on span "Persona" at bounding box center [1068, 496] width 66 height 10
click at [1022, 488] on input "text" at bounding box center [1098, 486] width 404 height 35
type input "kath"
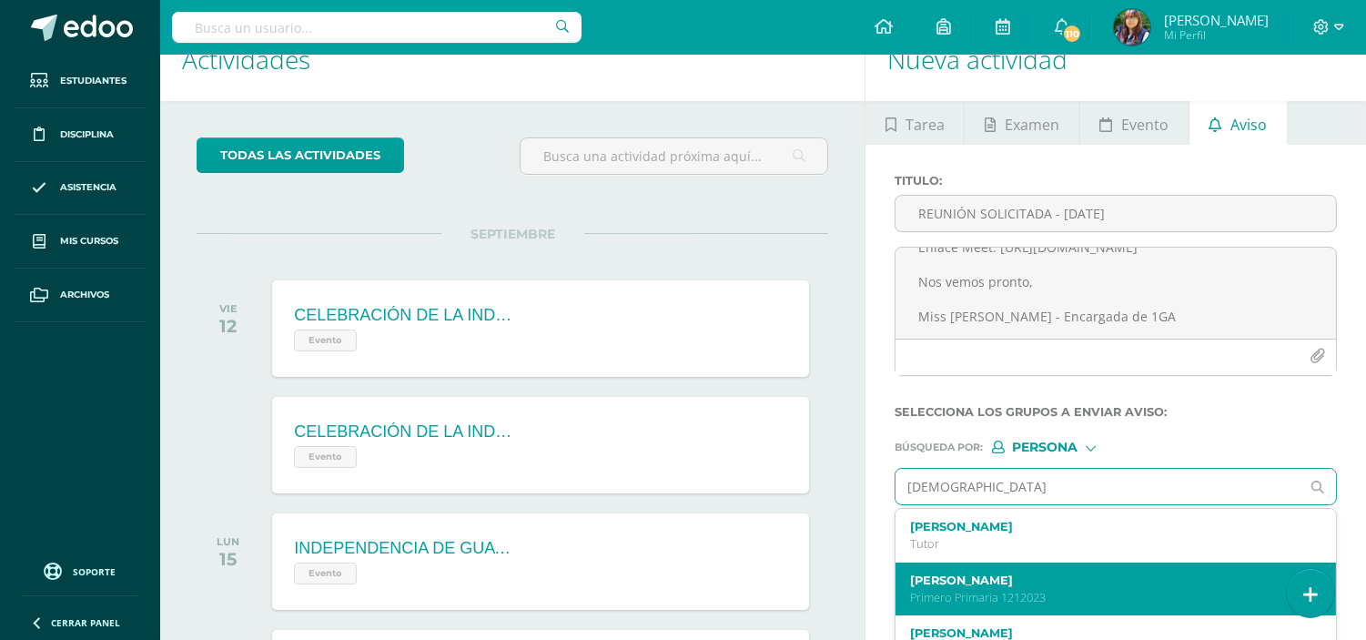
click at [1040, 587] on label "Katherine Giselle Marroquín Miranda" at bounding box center [1107, 580] width 394 height 14
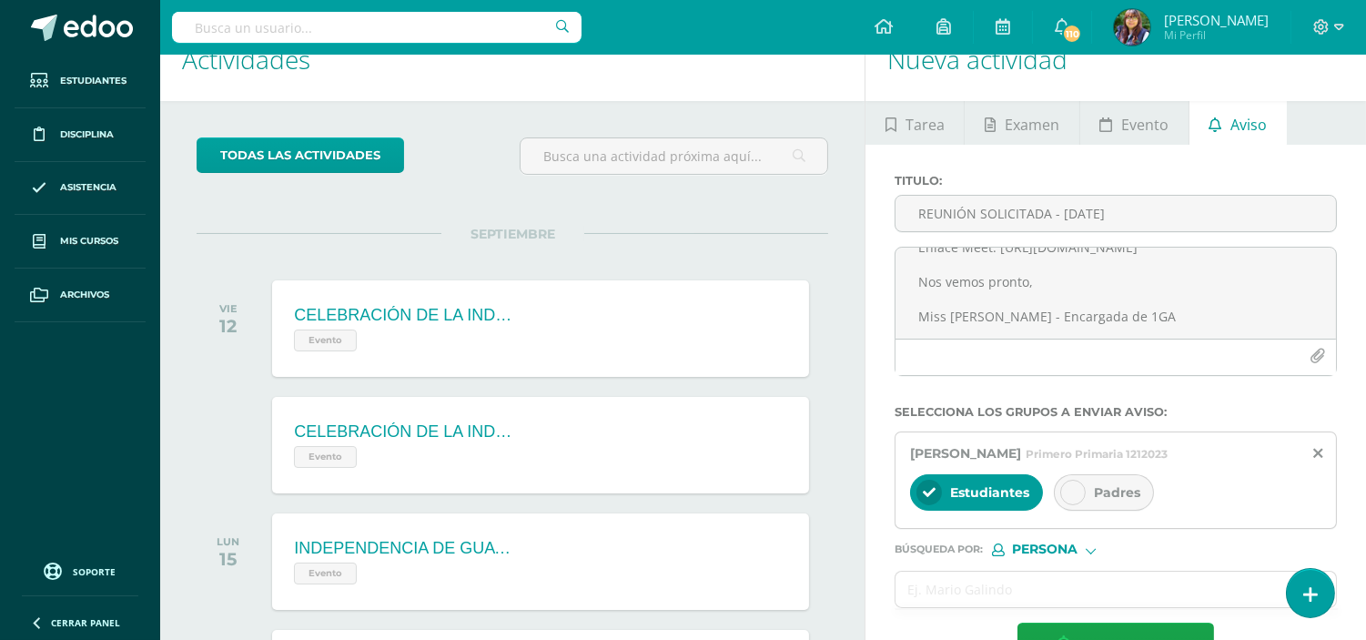
click at [1083, 501] on div at bounding box center [1072, 492] width 25 height 25
click at [1016, 593] on input "text" at bounding box center [1098, 589] width 404 height 35
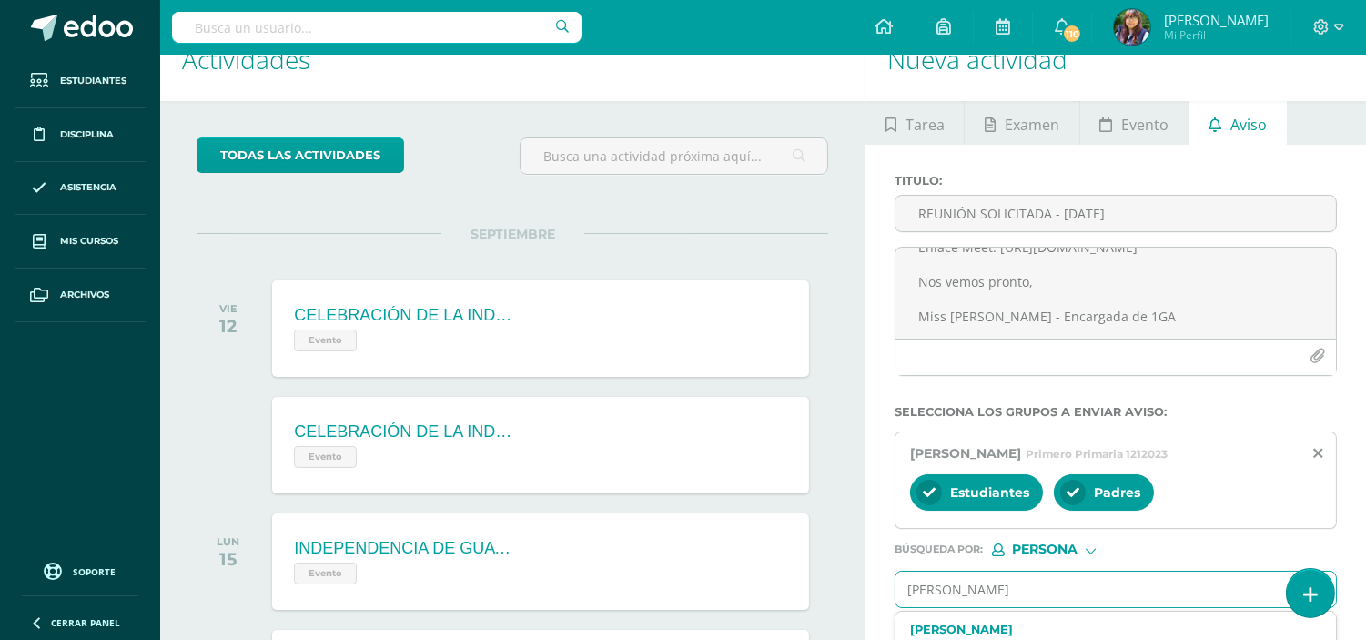
type input "maria fernanda padilla"
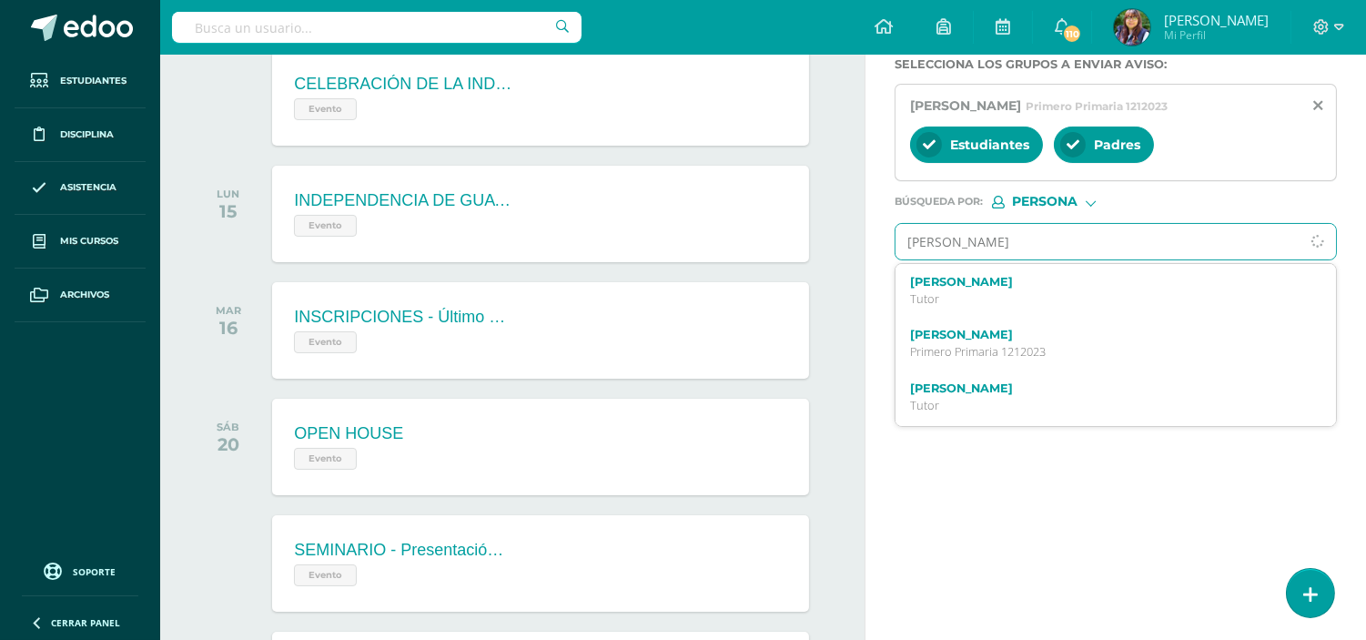
scroll to position [385, 0]
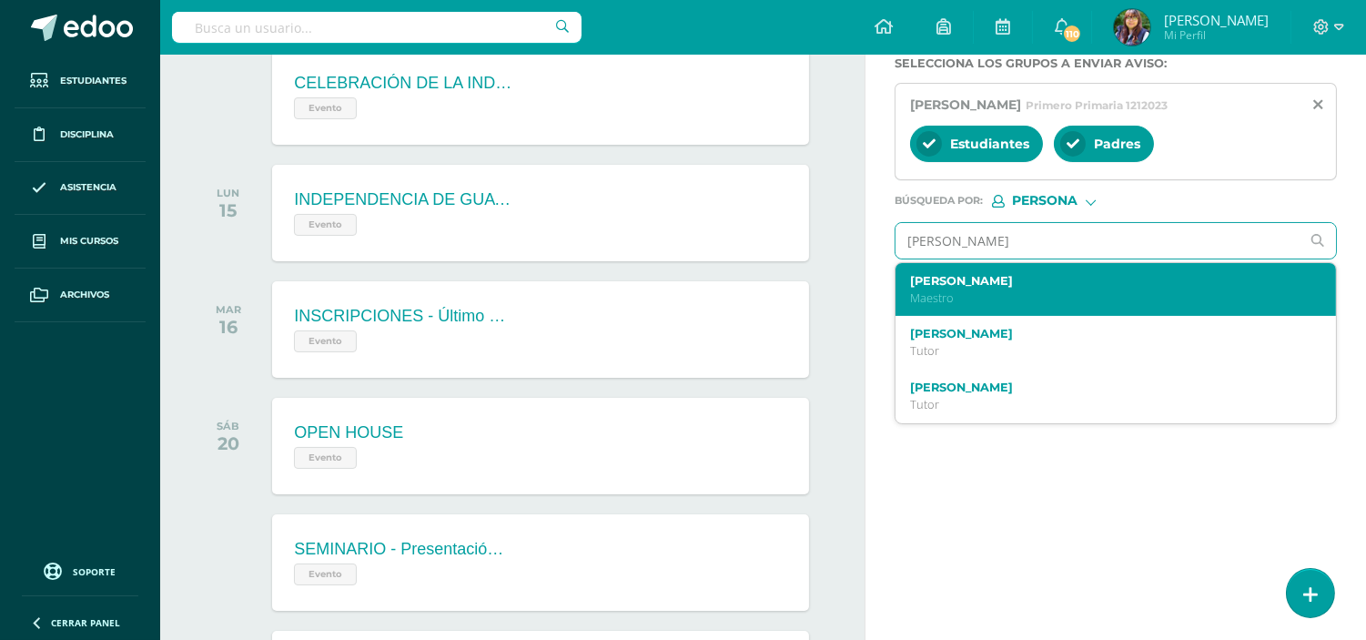
click at [979, 286] on label "María Fernanda Padilla" at bounding box center [1107, 281] width 394 height 14
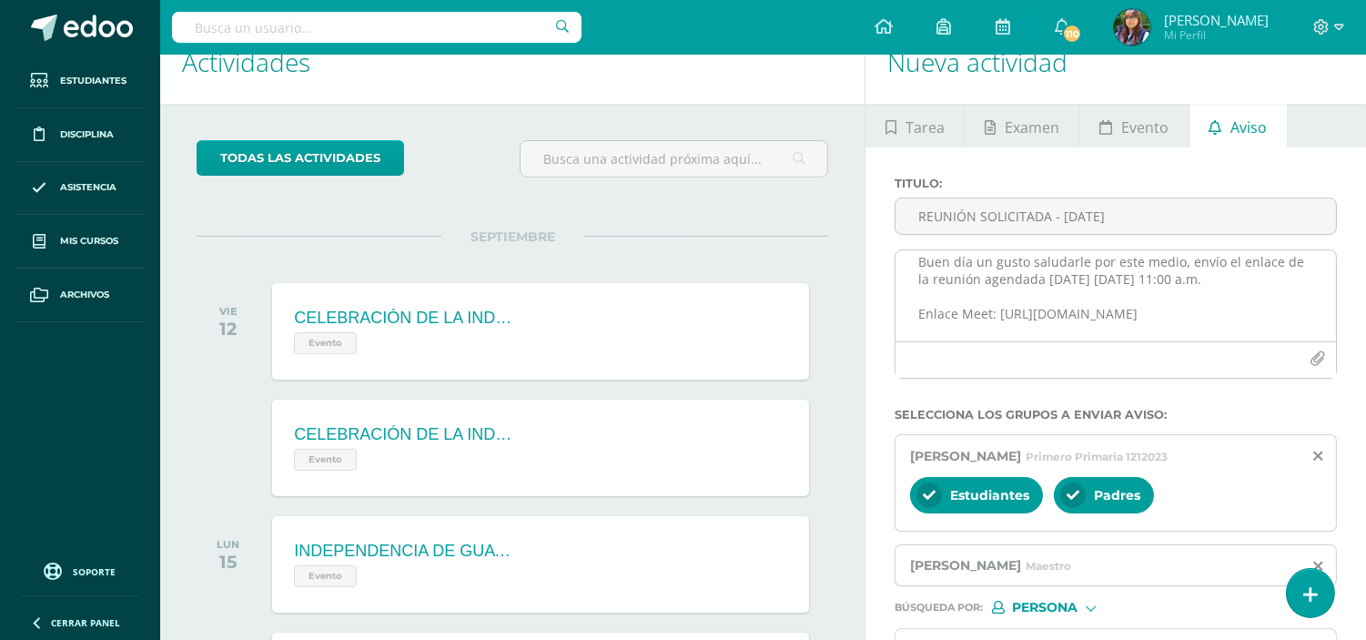
scroll to position [0, 0]
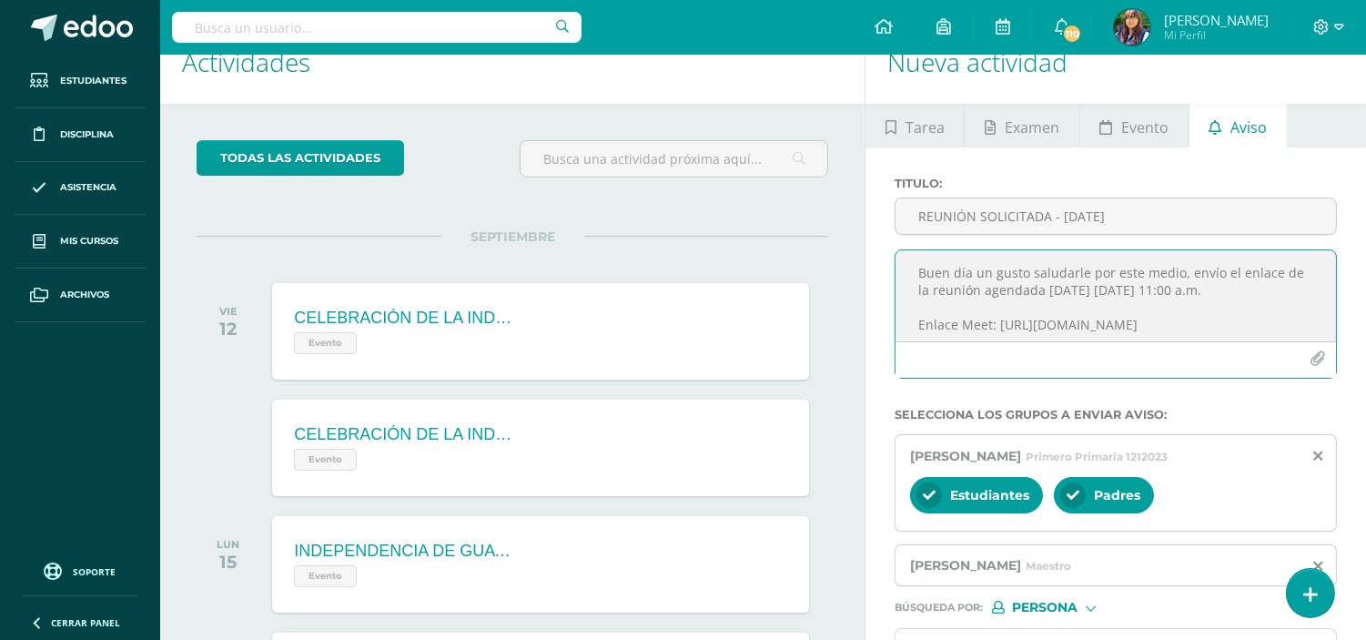
click at [969, 274] on textarea "Buen día un gusto saludarle por este medio, envío el enlace de la reunión agend…" at bounding box center [1116, 295] width 441 height 91
click at [1088, 270] on textarea "Buen día, un gusto saludarle por este medio, envío el enlace de la reunión agen…" at bounding box center [1116, 295] width 441 height 91
click at [1186, 276] on textarea "Buen día, un gusto saludarle, por este medio, envío el enlace de la reunión age…" at bounding box center [1116, 295] width 441 height 91
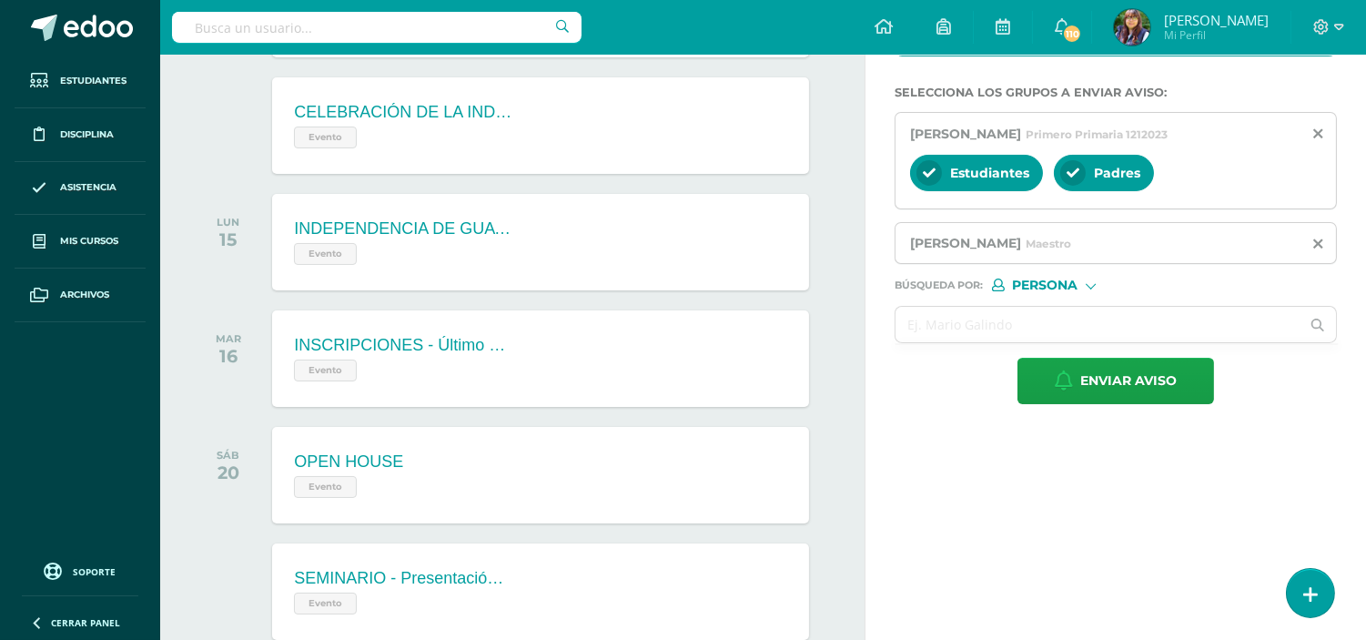
scroll to position [357, 0]
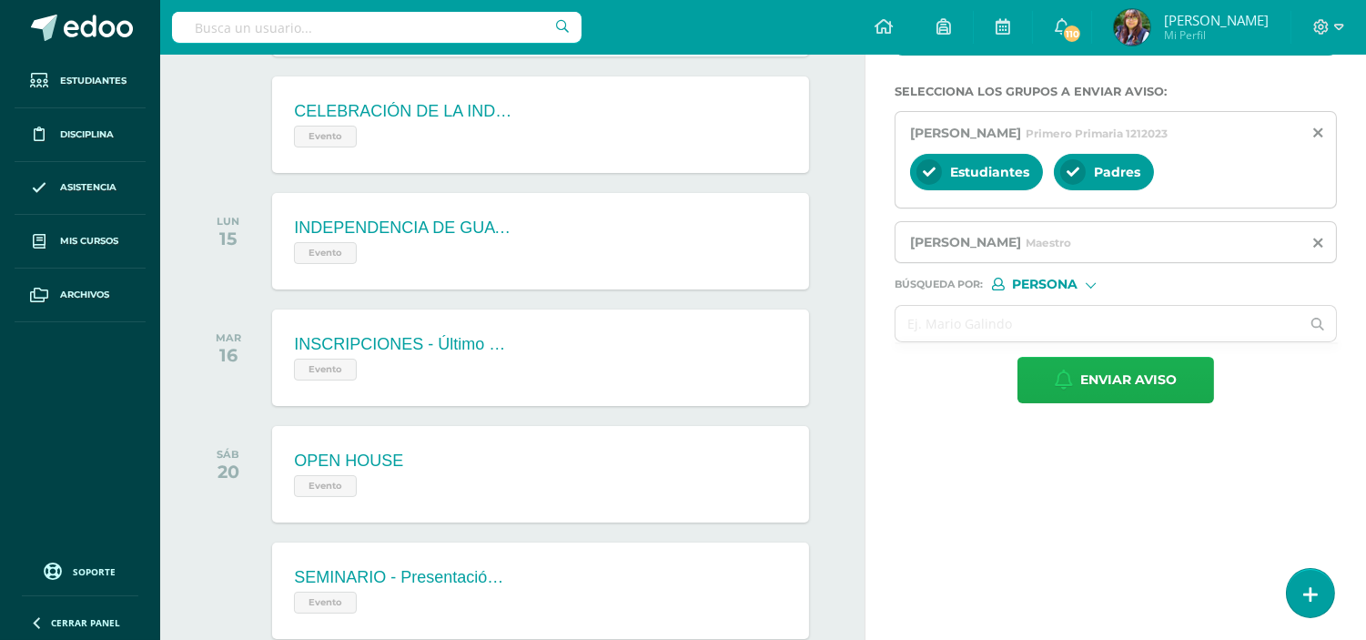
type textarea "Buen día, un gusto saludarle, por este medio envío el enlace de la reunión agen…"
click at [1113, 386] on span "Enviar aviso" at bounding box center [1128, 380] width 96 height 45
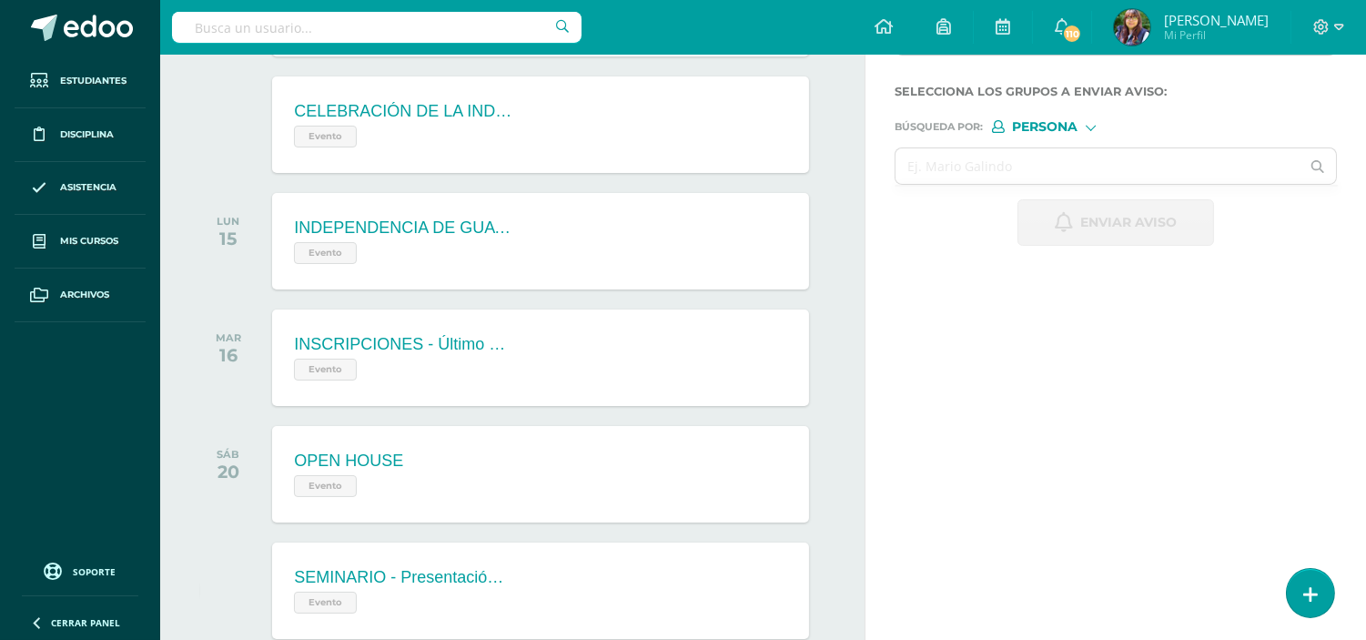
scroll to position [0, 0]
